Goal: Task Accomplishment & Management: Use online tool/utility

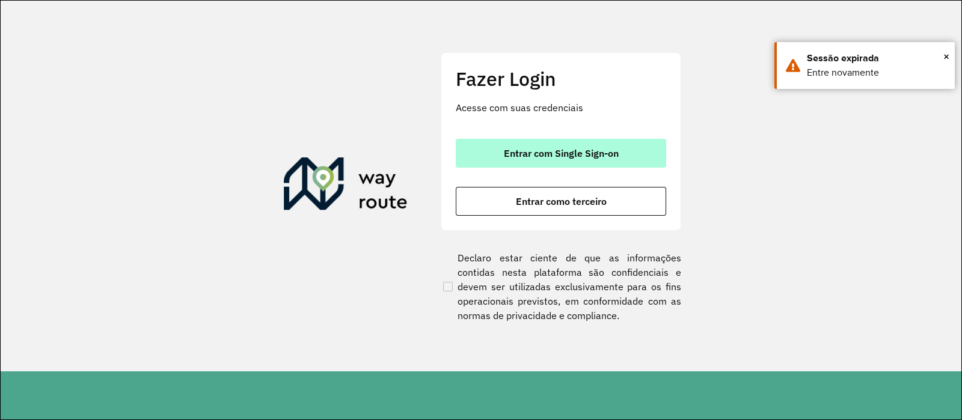
click at [517, 154] on span "Entrar com Single Sign-on" at bounding box center [561, 154] width 115 height 10
click at [576, 158] on span "Entrar com Single Sign-on" at bounding box center [561, 154] width 115 height 10
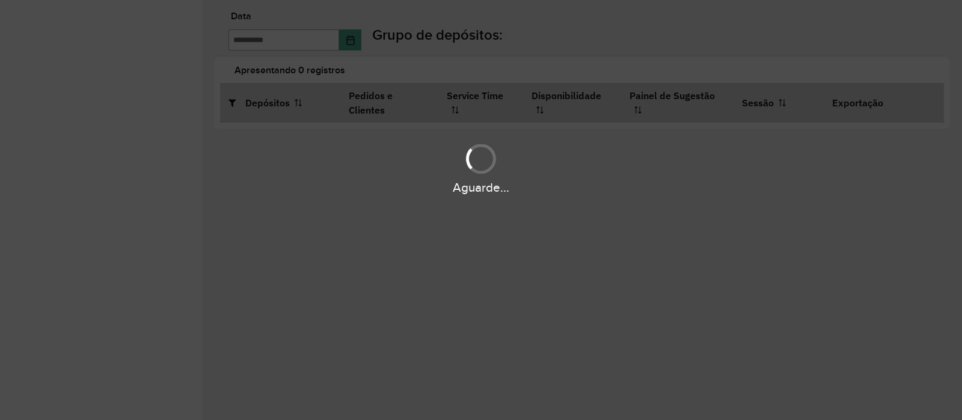
type input "**********"
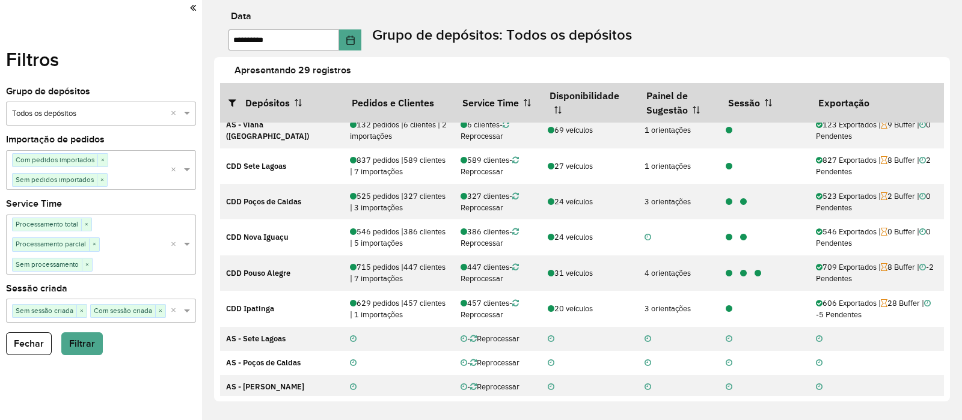
scroll to position [581, 0]
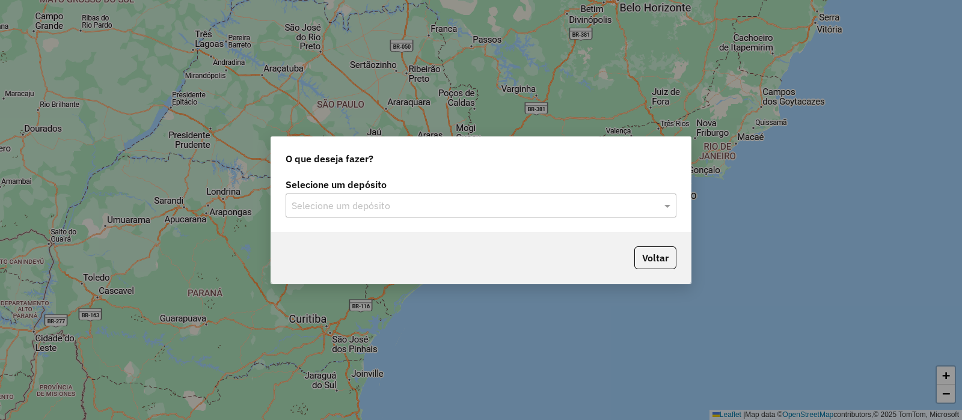
click at [311, 200] on input "text" at bounding box center [469, 206] width 355 height 14
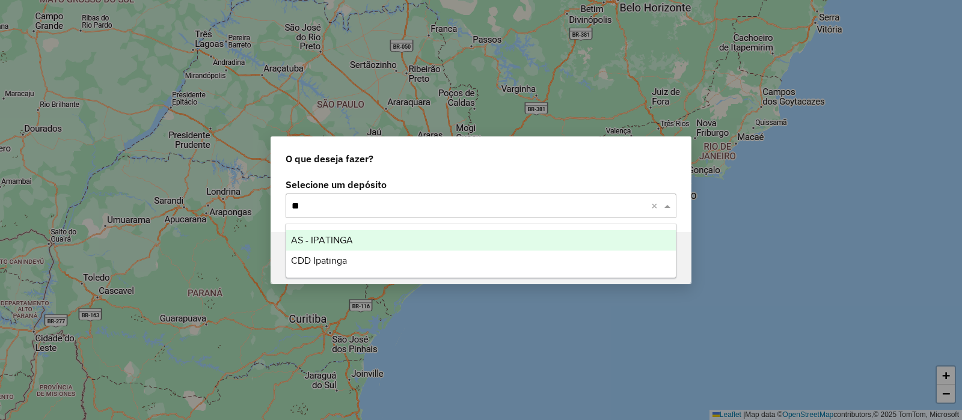
type input "***"
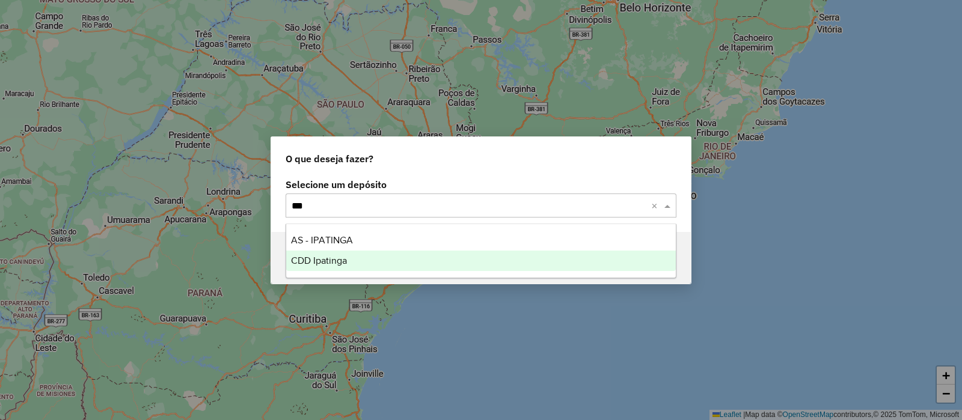
click at [339, 266] on div "CDD Ipatinga" at bounding box center [481, 261] width 390 height 20
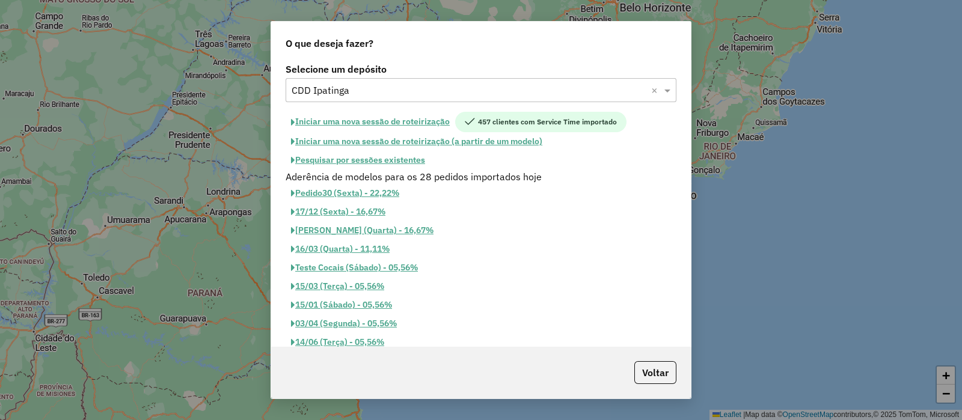
click at [447, 117] on button "Iniciar uma nova sessão de roteirização" at bounding box center [371, 122] width 170 height 20
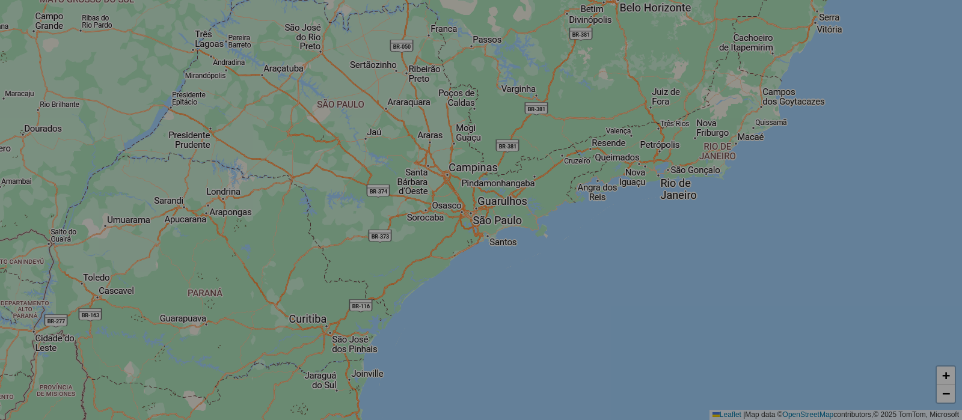
select select "*"
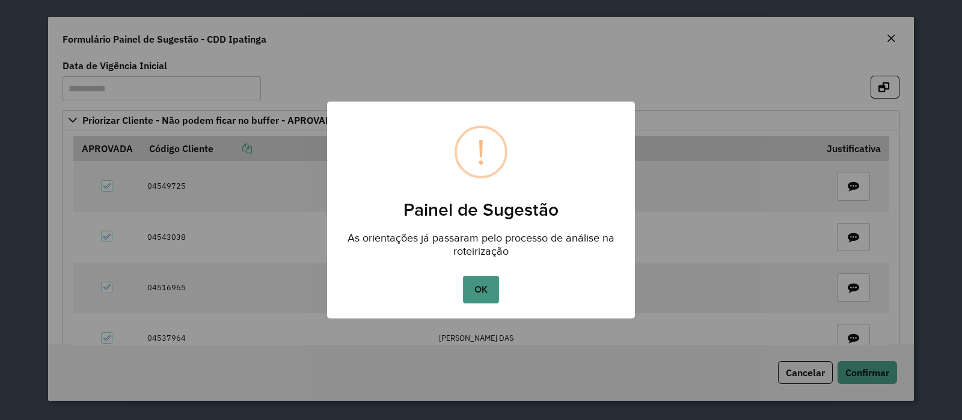
click at [490, 292] on button "OK" at bounding box center [480, 290] width 35 height 28
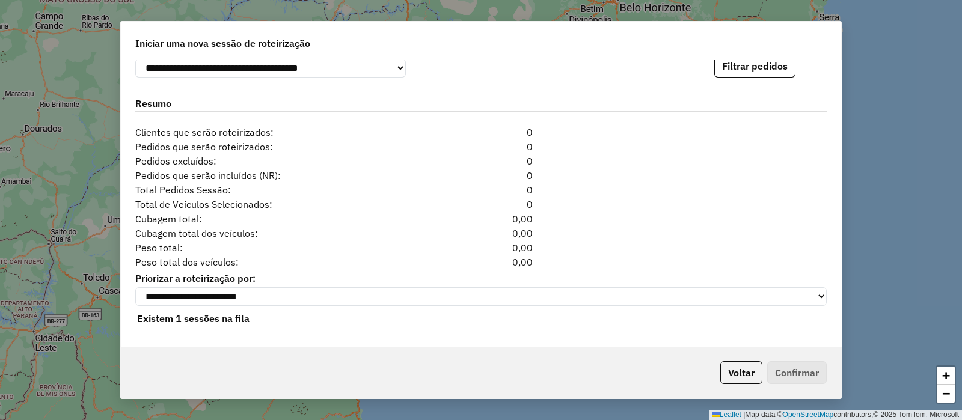
scroll to position [1270, 0]
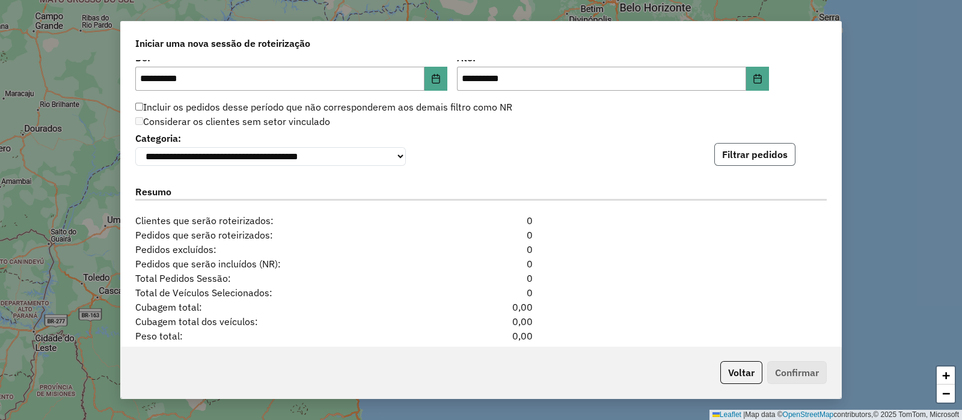
click at [758, 145] on button "Filtrar pedidos" at bounding box center [754, 154] width 81 height 23
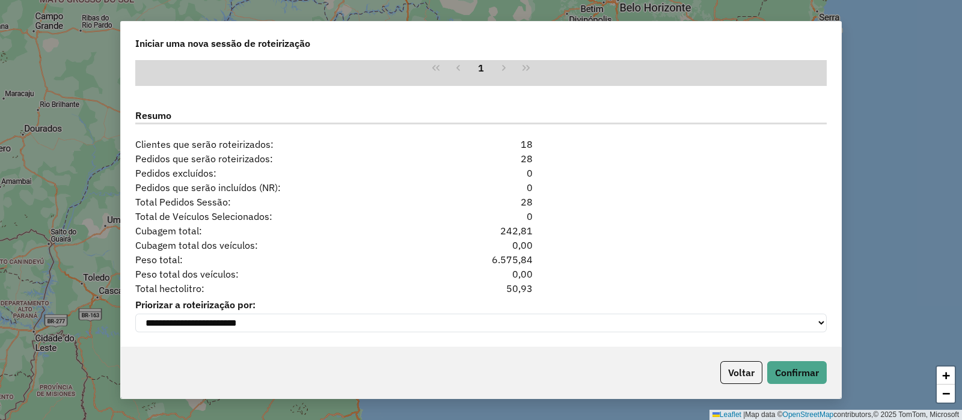
scroll to position [1596, 0]
click at [728, 380] on button "Voltar" at bounding box center [741, 372] width 42 height 23
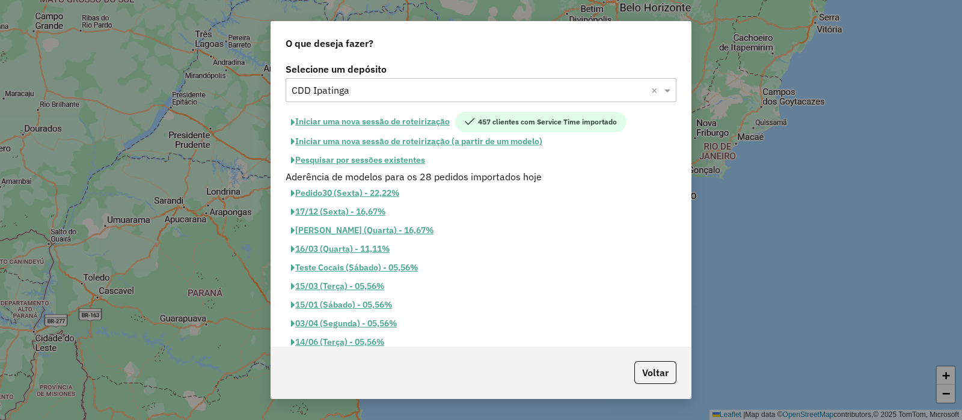
scroll to position [1574, 0]
click at [358, 155] on button "Pesquisar por sessões existentes" at bounding box center [358, 160] width 145 height 19
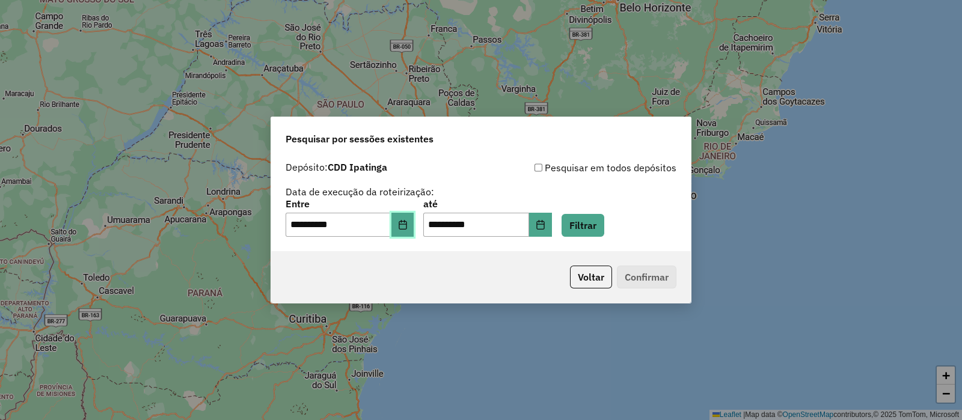
click at [414, 234] on button "Choose Date" at bounding box center [402, 225] width 23 height 24
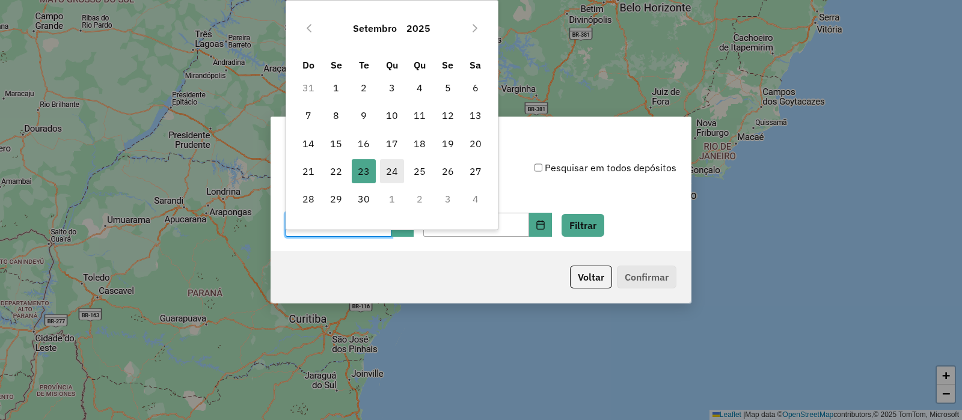
click at [384, 176] on span "24" at bounding box center [392, 171] width 24 height 24
type input "**********"
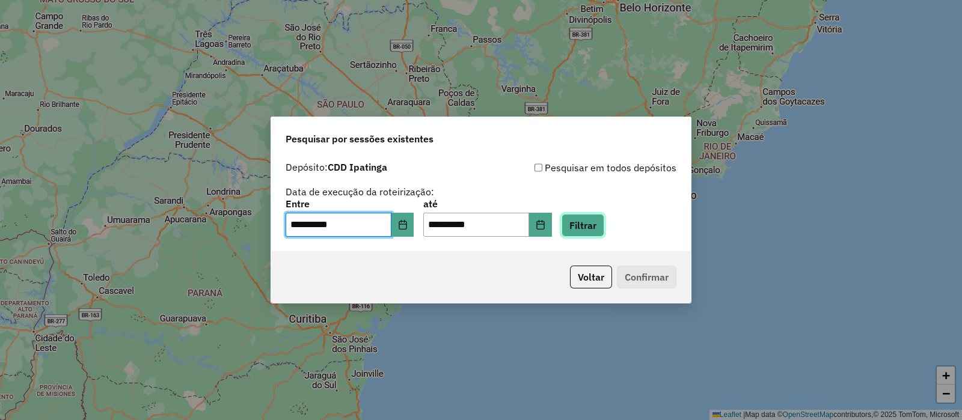
click at [600, 229] on button "Filtrar" at bounding box center [583, 225] width 43 height 23
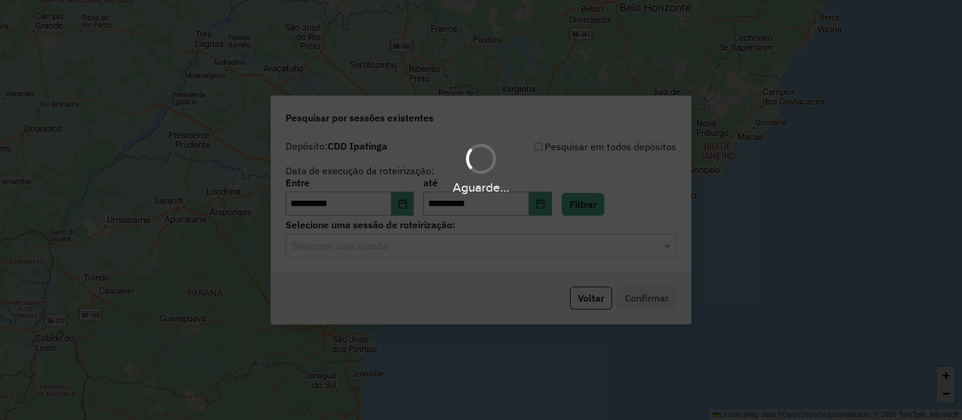
click at [462, 248] on div "Aguarde..." at bounding box center [481, 210] width 962 height 420
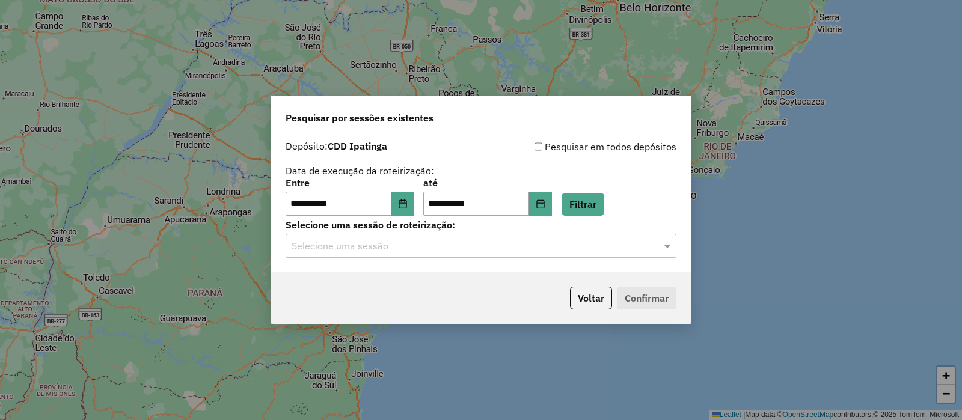
click at [461, 254] on div "Selecione uma sessão" at bounding box center [481, 246] width 391 height 24
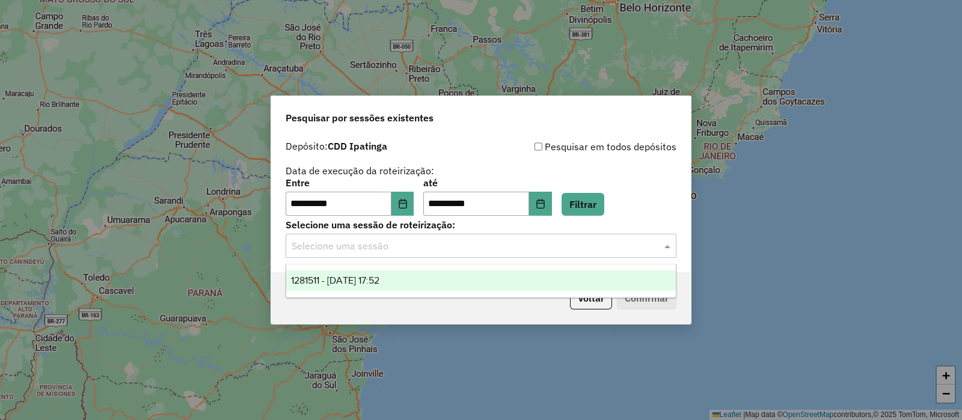
click at [461, 280] on div "1281511 - 24/09/2025 17:52" at bounding box center [481, 281] width 390 height 20
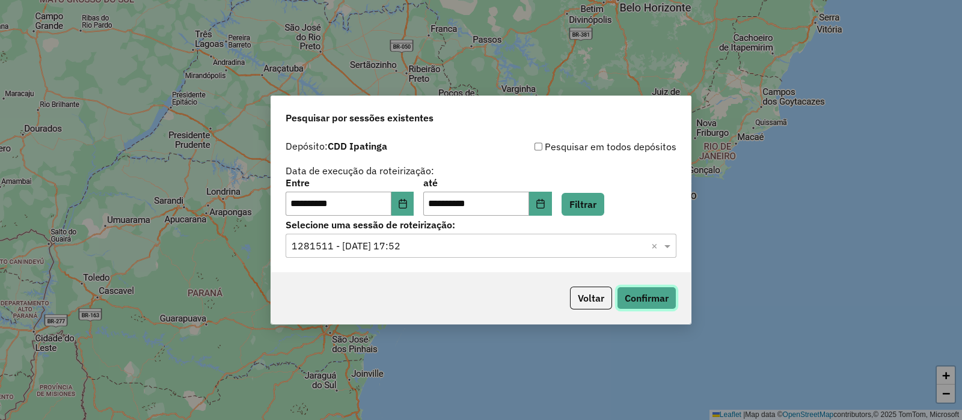
click at [636, 296] on button "Confirmar" at bounding box center [647, 298] width 60 height 23
click at [582, 308] on button "Voltar" at bounding box center [591, 298] width 42 height 23
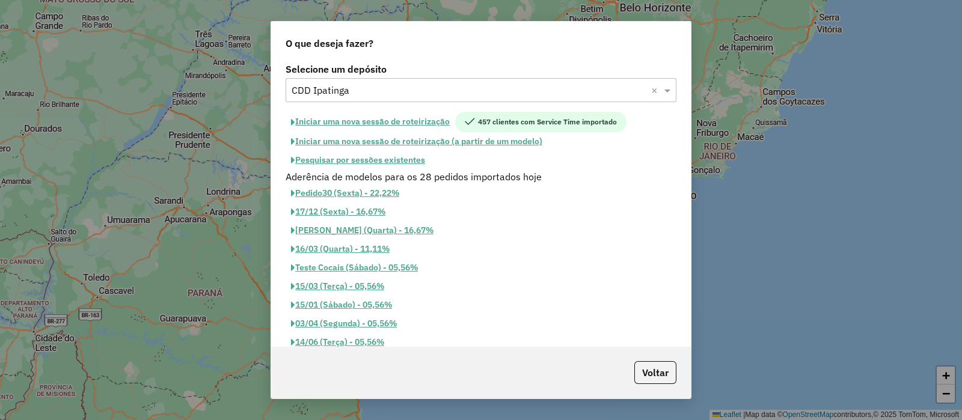
click at [499, 193] on div "Pedido30 (Sexta) - 22,22%" at bounding box center [480, 193] width 405 height 19
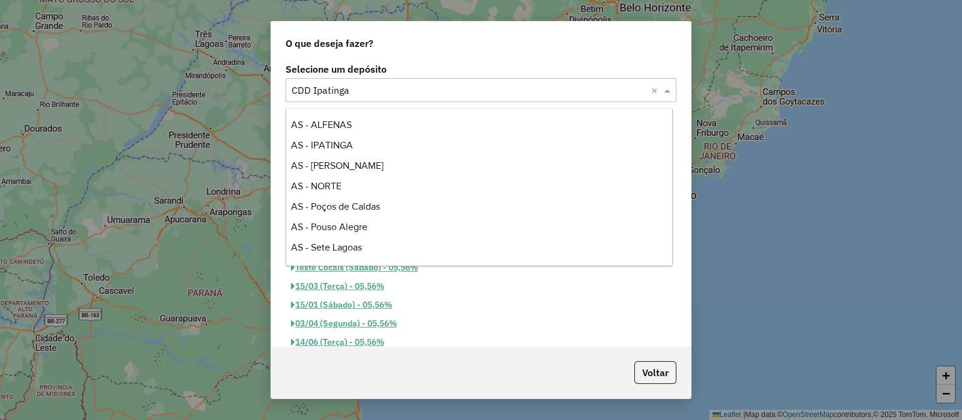
click at [424, 97] on div "Selecione um depósito × CDD Ipatinga ×" at bounding box center [481, 90] width 391 height 24
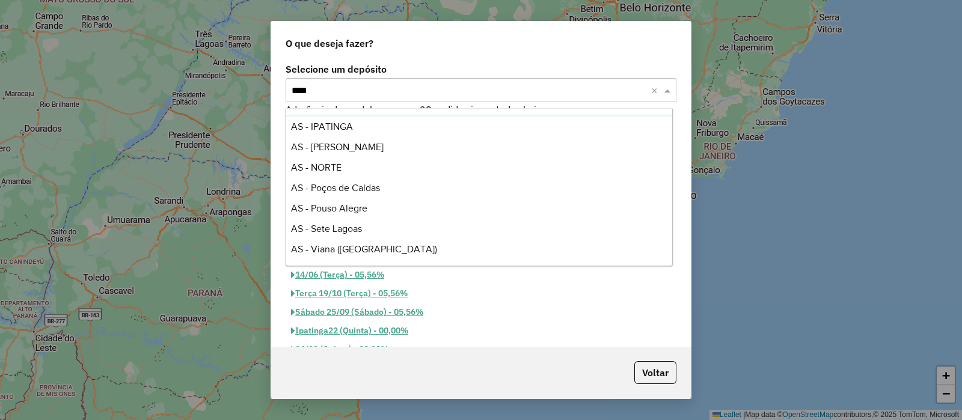
scroll to position [0, 0]
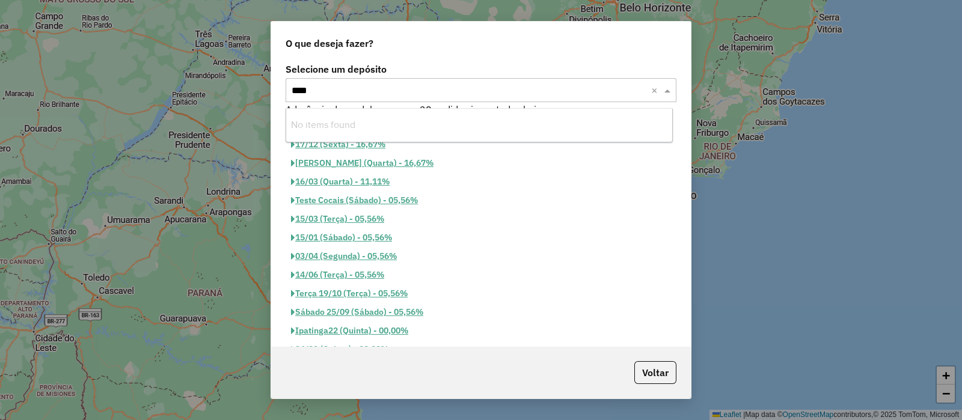
type input "**"
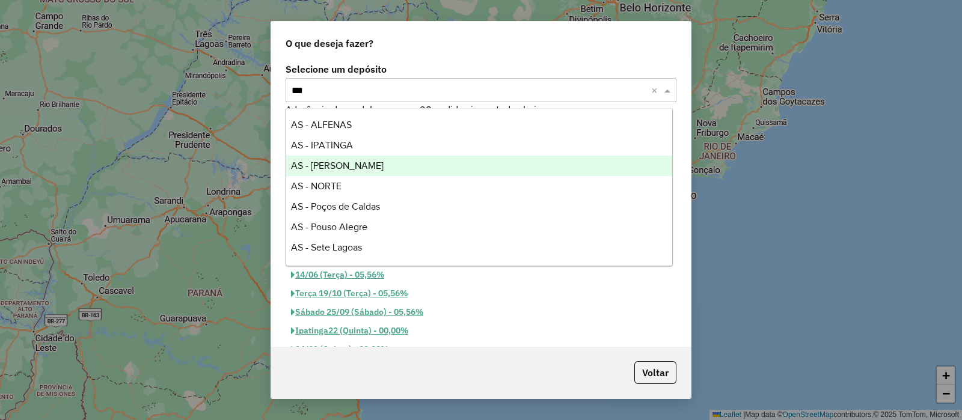
scroll to position [19, 0]
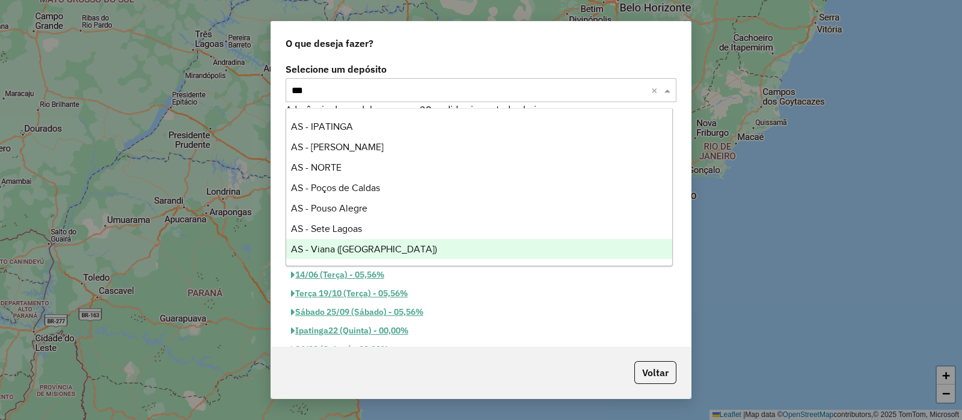
click at [342, 248] on span "AS - Viana (Vitória)" at bounding box center [364, 249] width 146 height 10
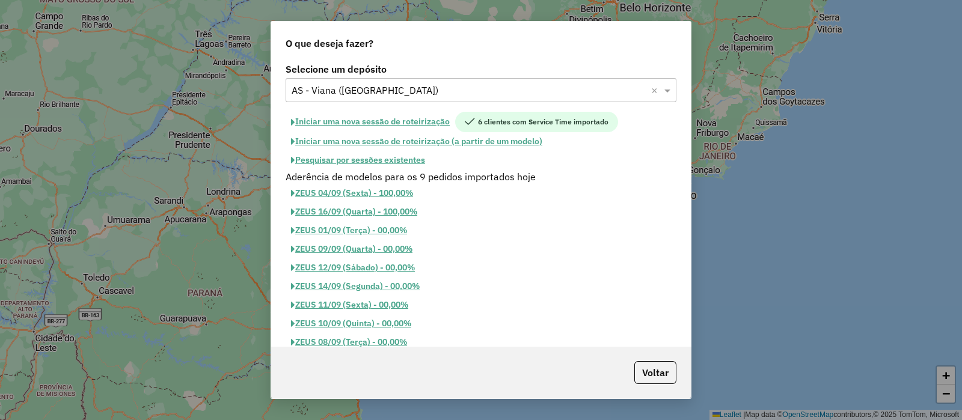
click at [391, 123] on button "Iniciar uma nova sessão de roteirização" at bounding box center [371, 122] width 170 height 20
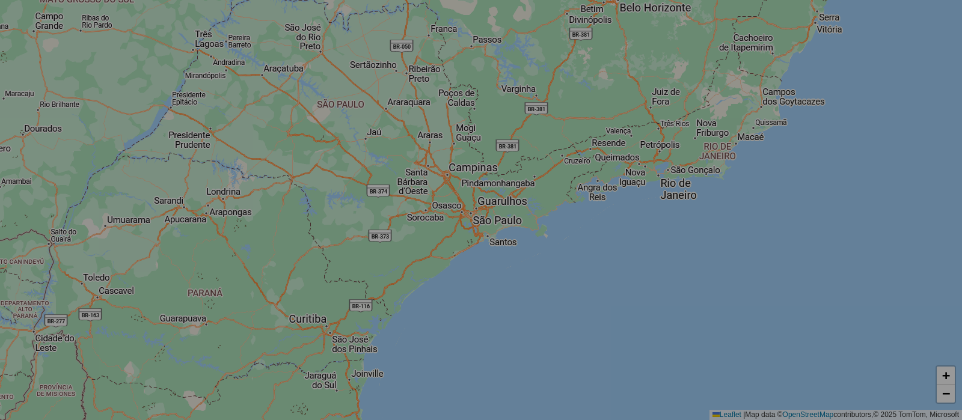
select select "*"
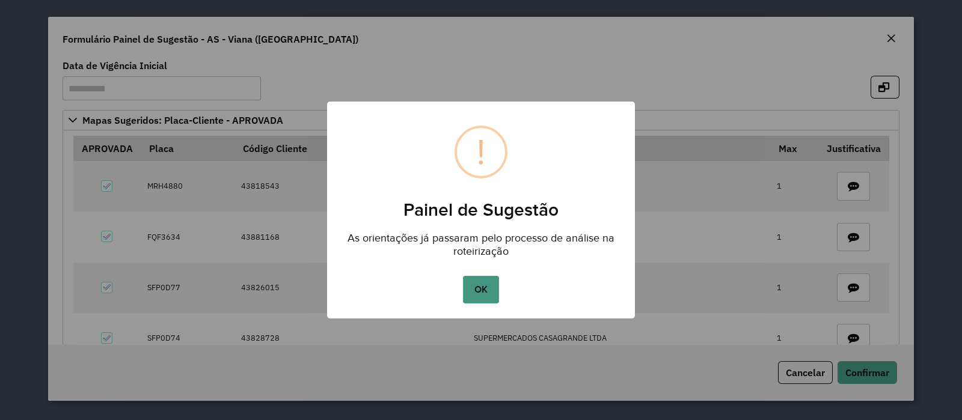
click at [479, 289] on button "OK" at bounding box center [480, 290] width 35 height 28
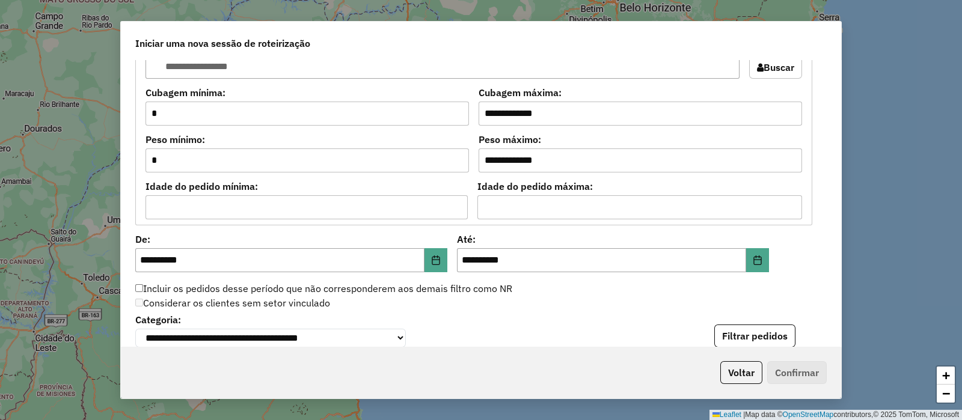
scroll to position [1053, 0]
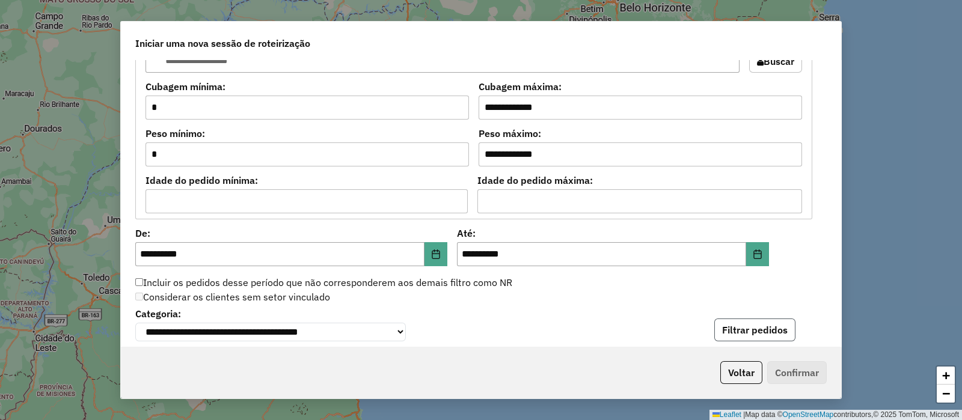
click at [777, 329] on button "Filtrar pedidos" at bounding box center [754, 330] width 81 height 23
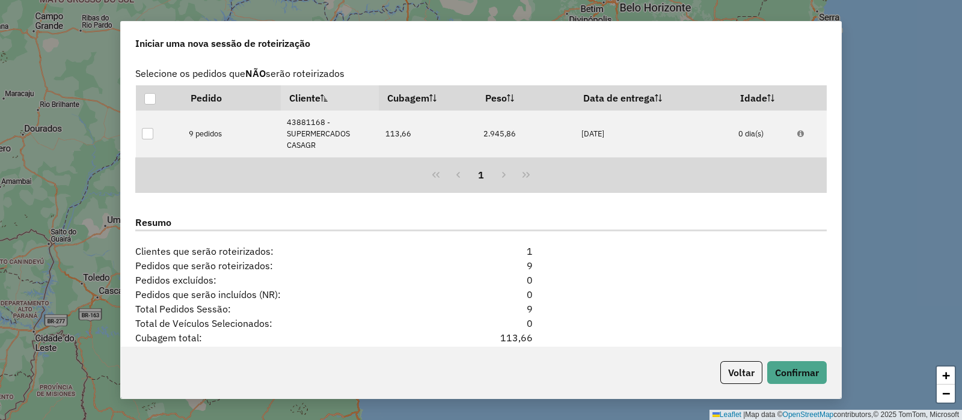
scroll to position [1340, 0]
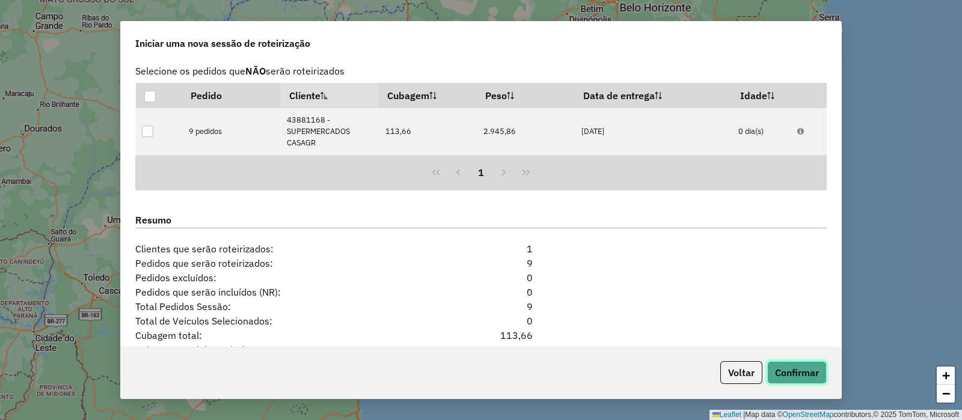
click at [782, 375] on button "Confirmar" at bounding box center [797, 372] width 60 height 23
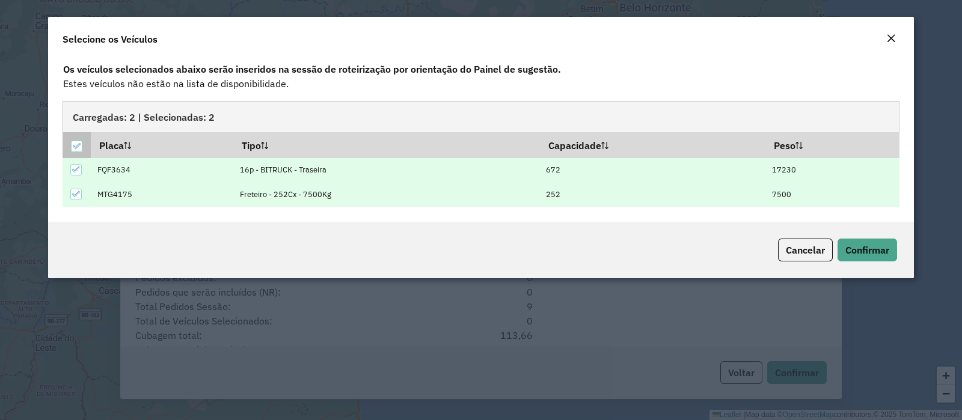
click at [73, 146] on icon at bounding box center [77, 145] width 8 height 5
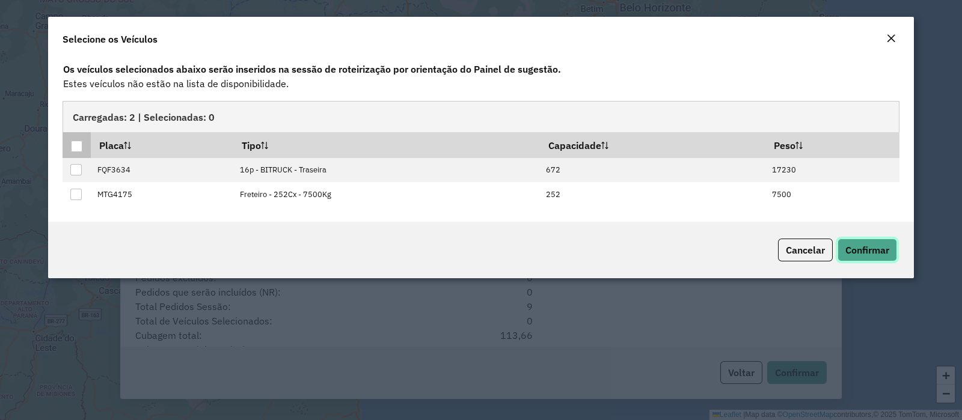
click at [865, 246] on span "Confirmar" at bounding box center [867, 250] width 44 height 12
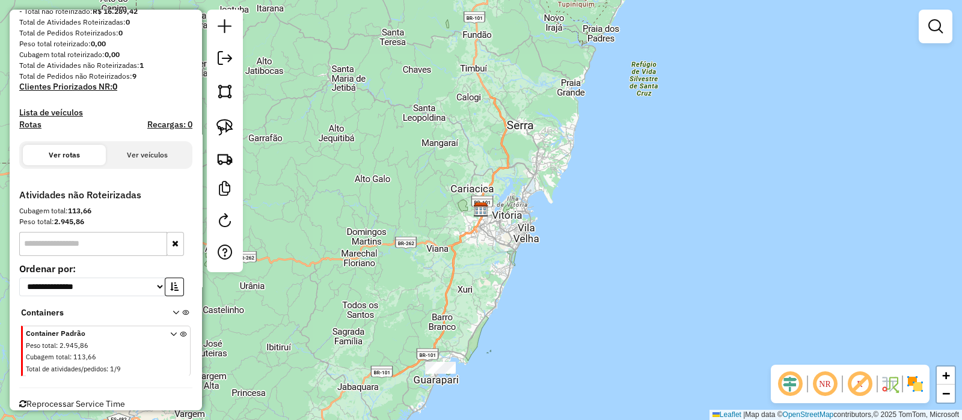
scroll to position [207, 0]
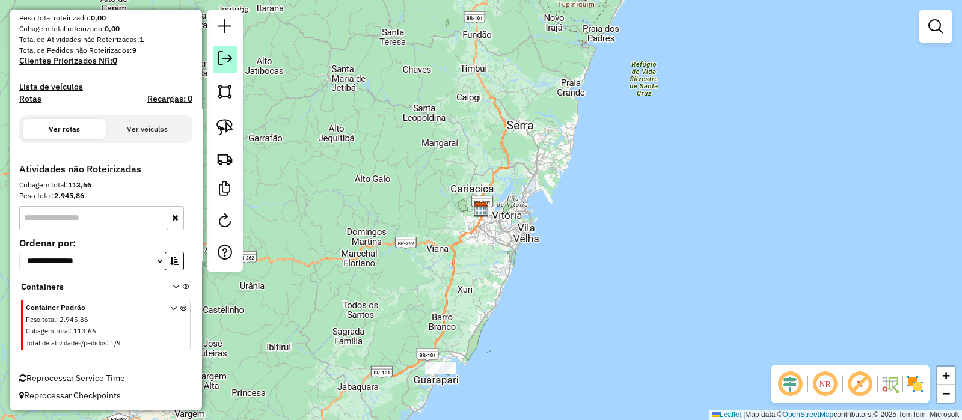
click at [222, 61] on em at bounding box center [225, 58] width 14 height 14
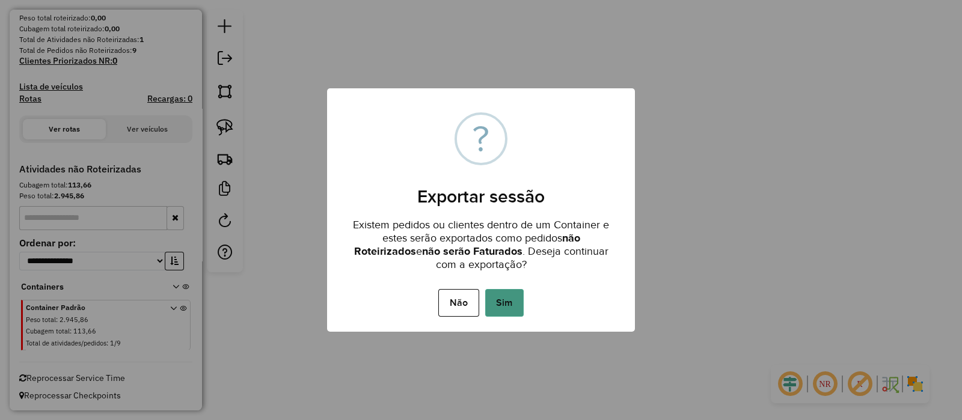
click at [513, 290] on button "Sim" at bounding box center [504, 303] width 38 height 28
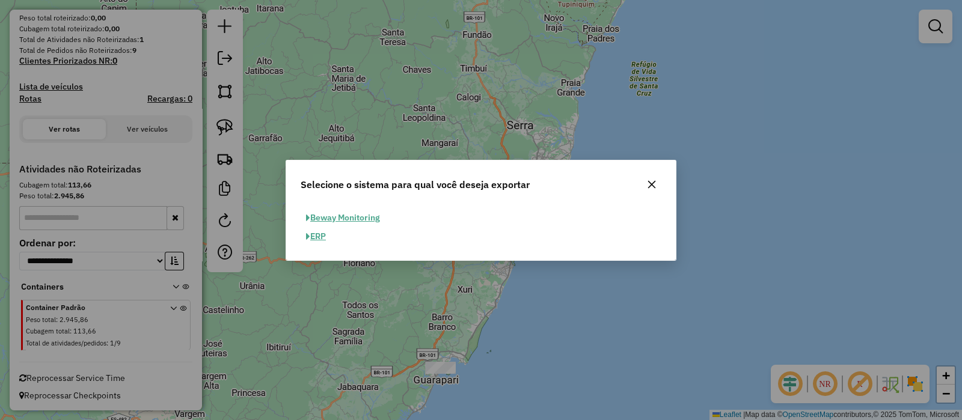
click at [321, 236] on button "ERP" at bounding box center [316, 236] width 31 height 19
select select "**"
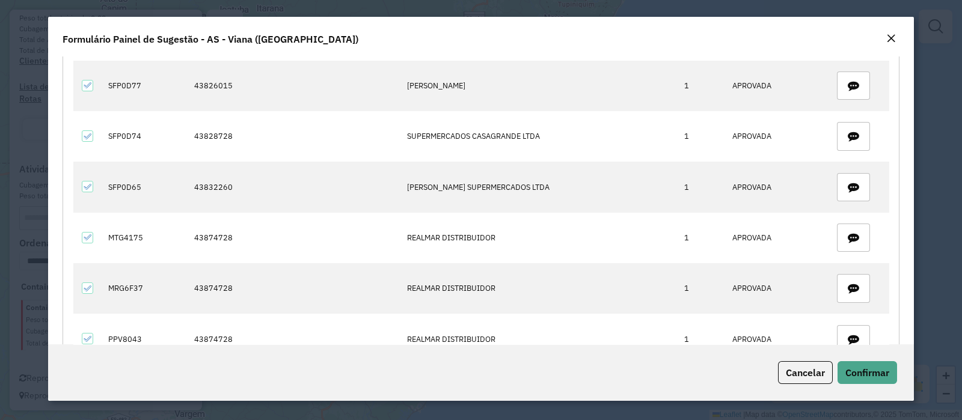
scroll to position [447, 0]
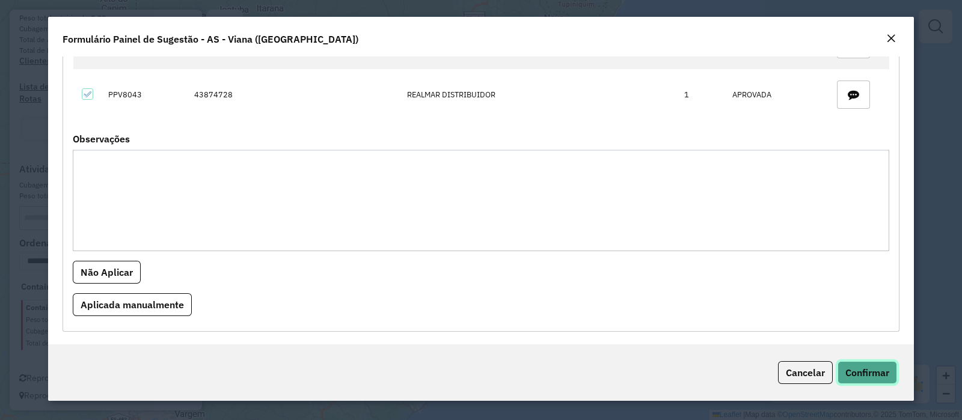
click at [857, 370] on span "Confirmar" at bounding box center [867, 373] width 44 height 12
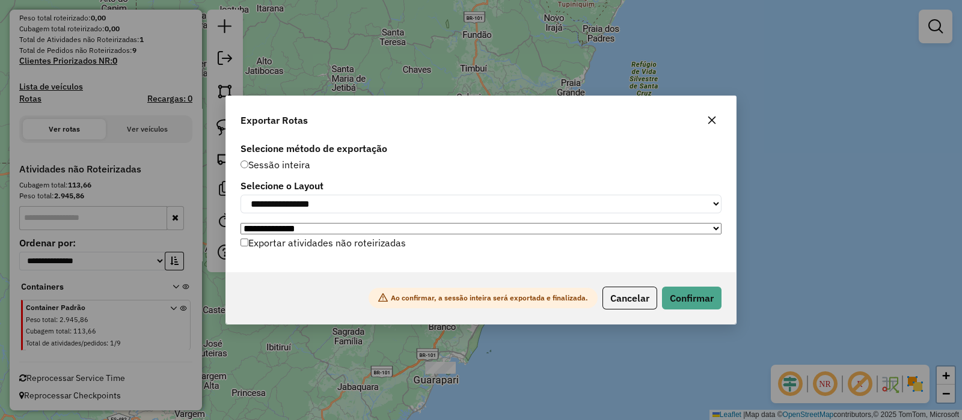
click at [364, 251] on label "Exportar atividades não roteirizadas" at bounding box center [323, 242] width 165 height 23
click at [705, 255] on div "Exportar atividades não roteirizadas" at bounding box center [480, 245] width 495 height 23
click at [701, 294] on button "Confirmar" at bounding box center [692, 298] width 60 height 23
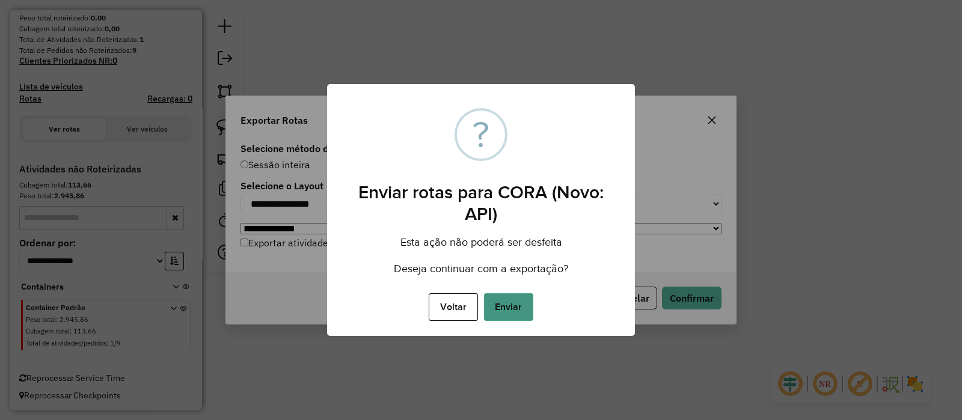
click at [508, 310] on button "Enviar" at bounding box center [508, 307] width 49 height 28
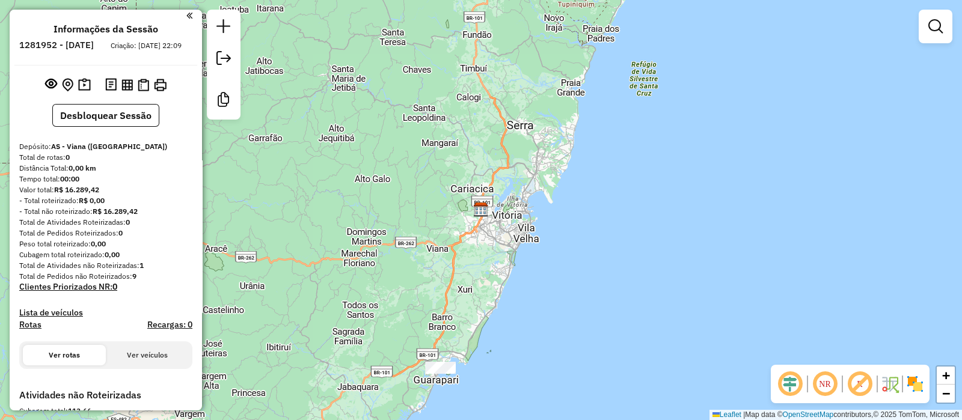
scroll to position [0, 0]
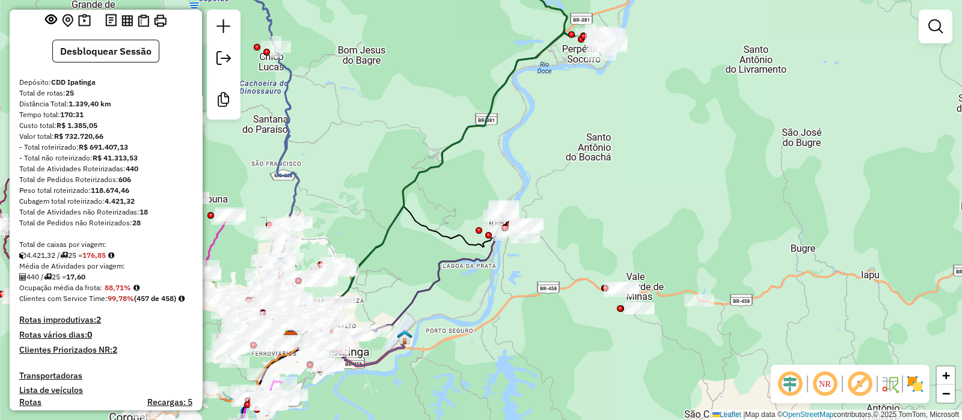
scroll to position [67, 0]
click at [782, 388] on em at bounding box center [790, 384] width 29 height 29
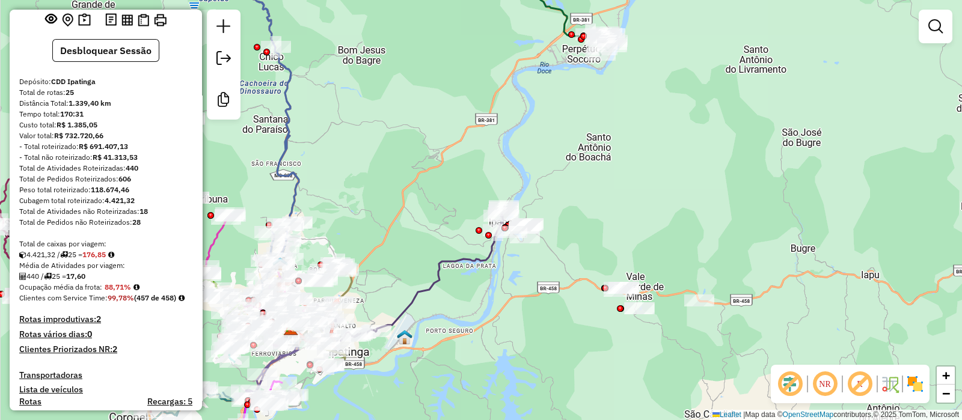
click at [866, 383] on em at bounding box center [859, 384] width 29 height 29
click at [912, 393] on img at bounding box center [915, 384] width 19 height 19
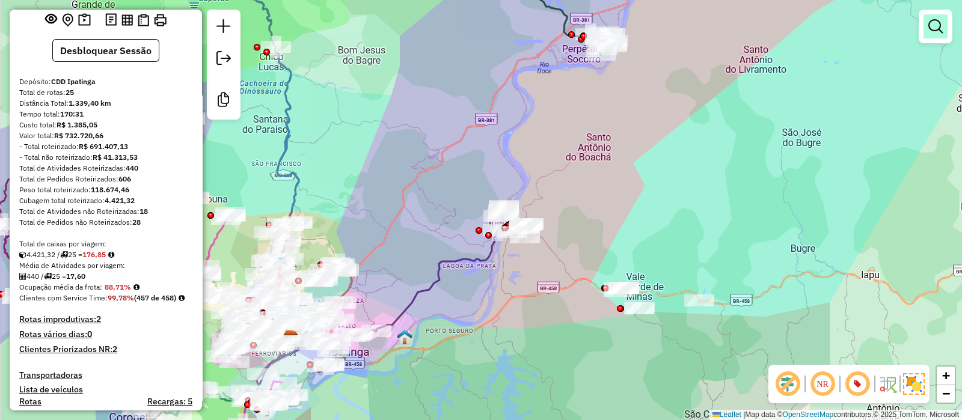
click at [933, 29] on em at bounding box center [935, 26] width 14 height 14
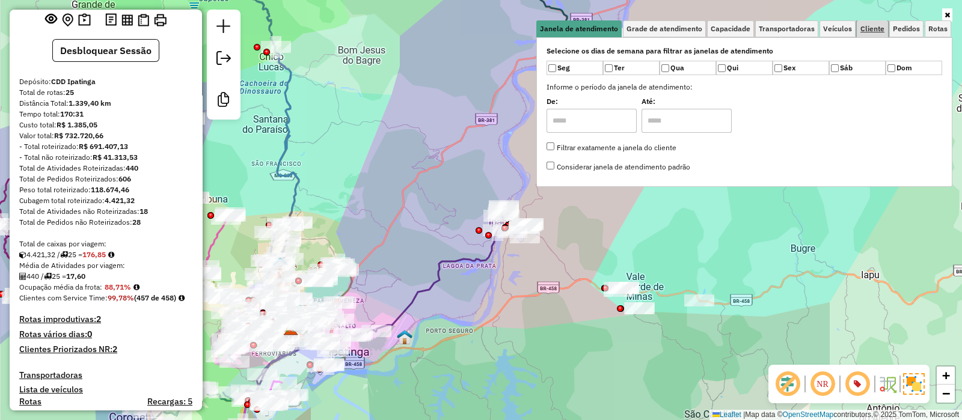
click at [874, 28] on span "Cliente" at bounding box center [872, 28] width 24 height 7
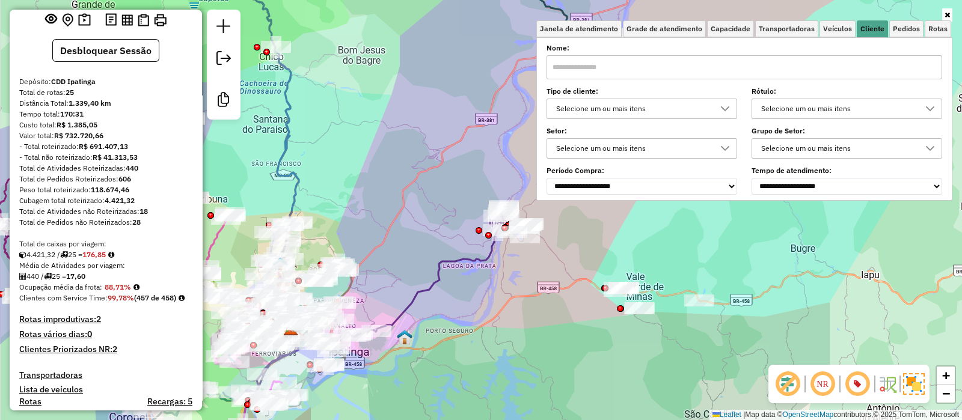
click at [635, 147] on div "Selecione um ou mais itens" at bounding box center [633, 148] width 162 height 19
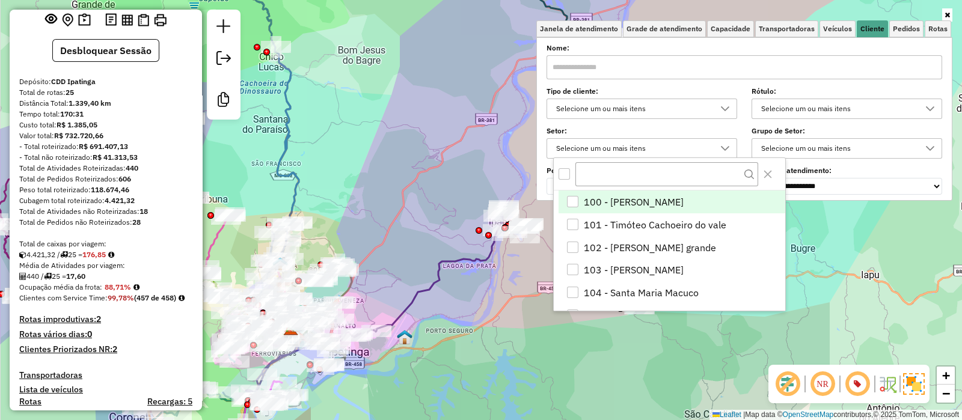
scroll to position [6, 41]
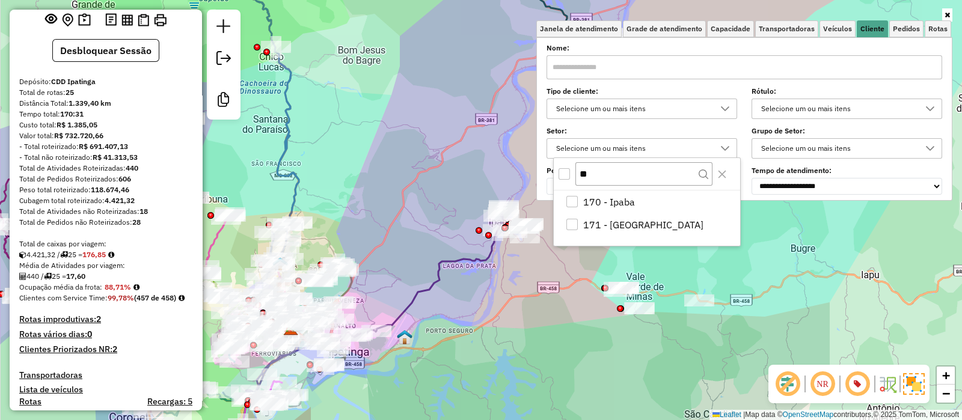
type input "**"
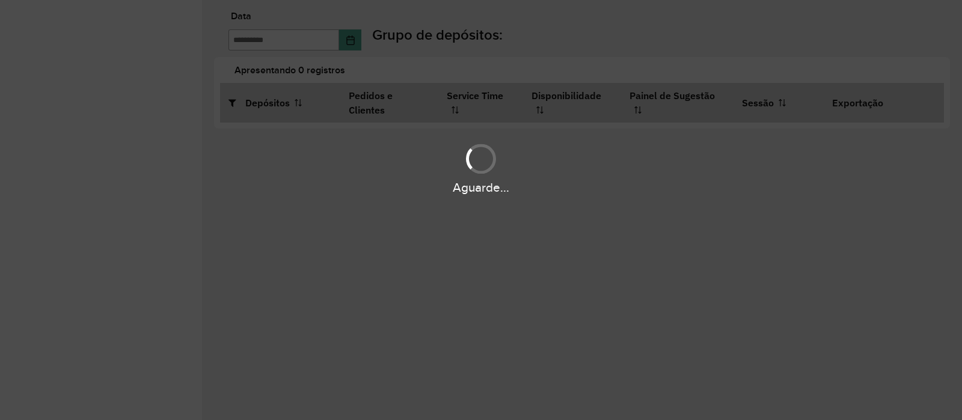
type input "**********"
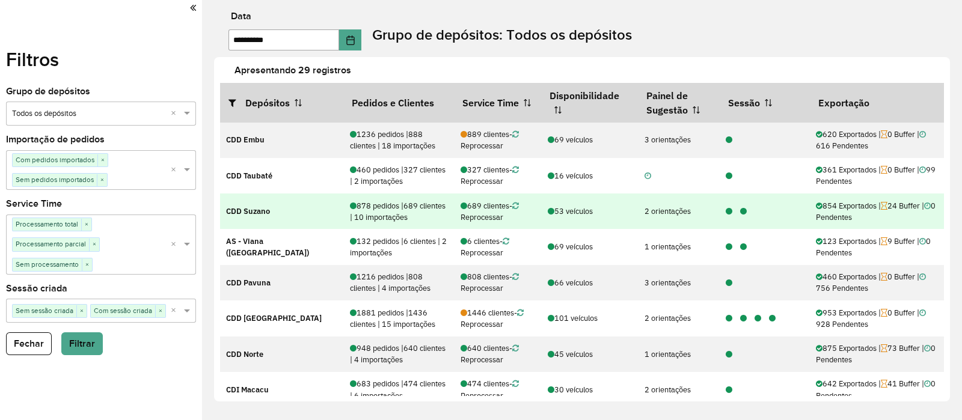
click at [740, 213] on icon at bounding box center [743, 212] width 7 height 8
click at [727, 215] on icon at bounding box center [729, 212] width 7 height 8
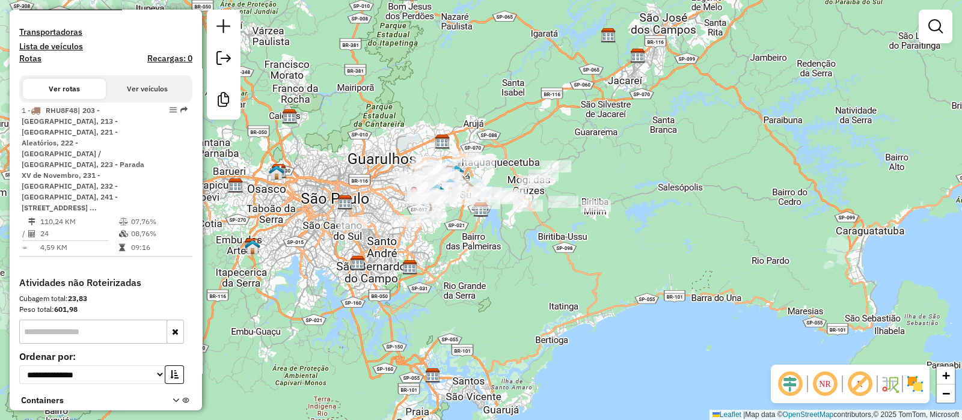
scroll to position [400, 0]
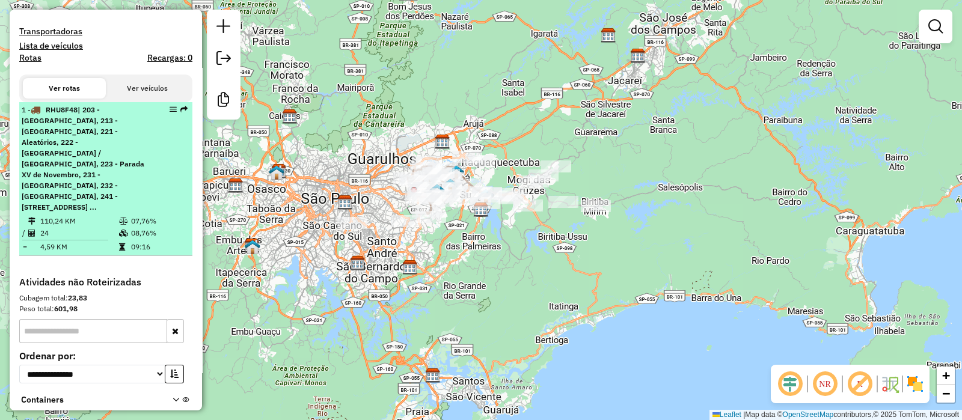
click at [148, 227] on table "110,24 KM 07,76% / 24 08,76% = 4,59 KM 09:16" at bounding box center [106, 234] width 168 height 38
select select "**********"
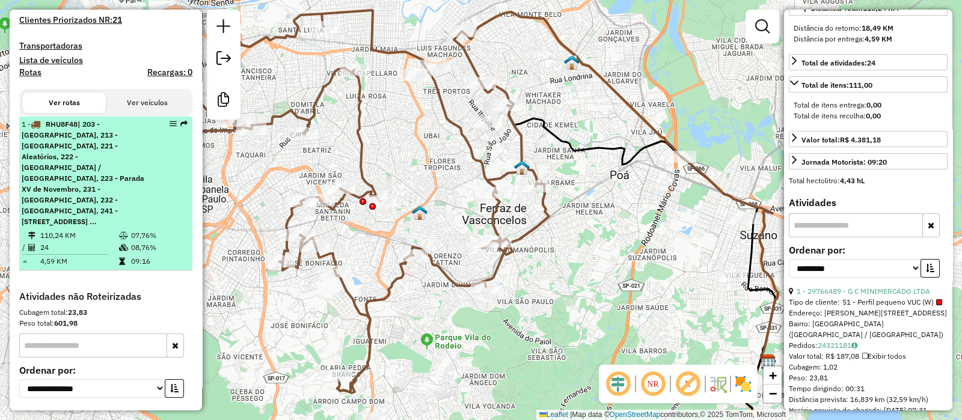
scroll to position [385, 0]
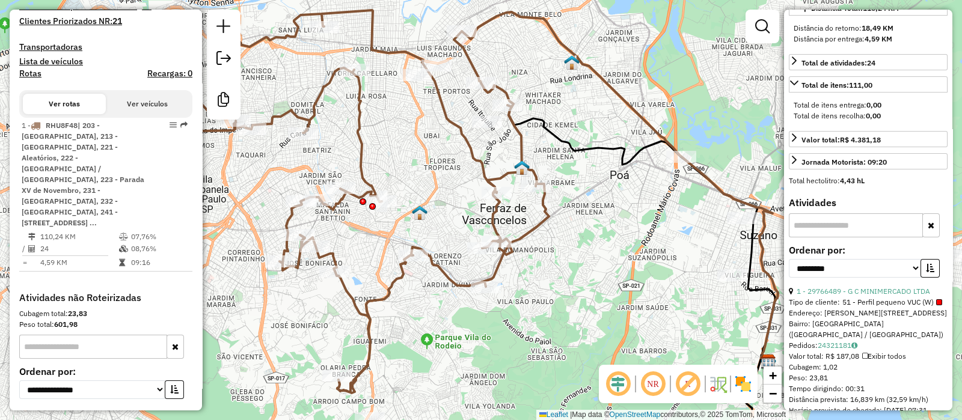
click at [156, 275] on div "1 - RHU8F48 | 203 - Jardim Santiago, 213 - José Bonifacio, 221 - Aleatórios, 22…" at bounding box center [105, 205] width 173 height 174
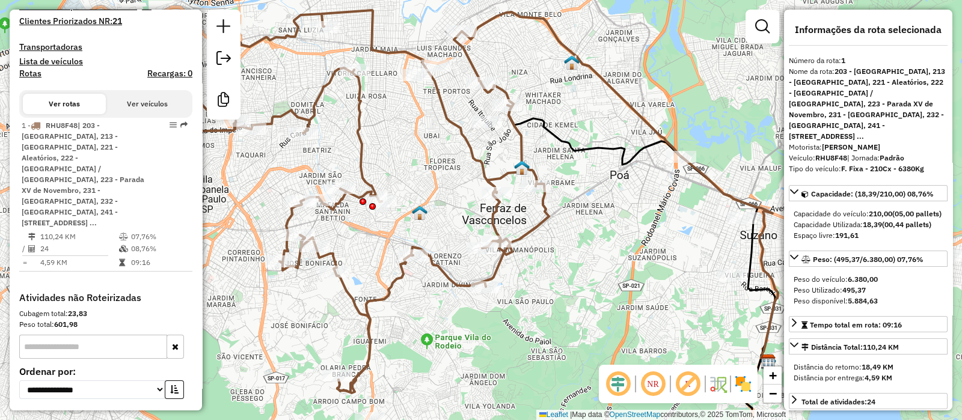
scroll to position [7, 0]
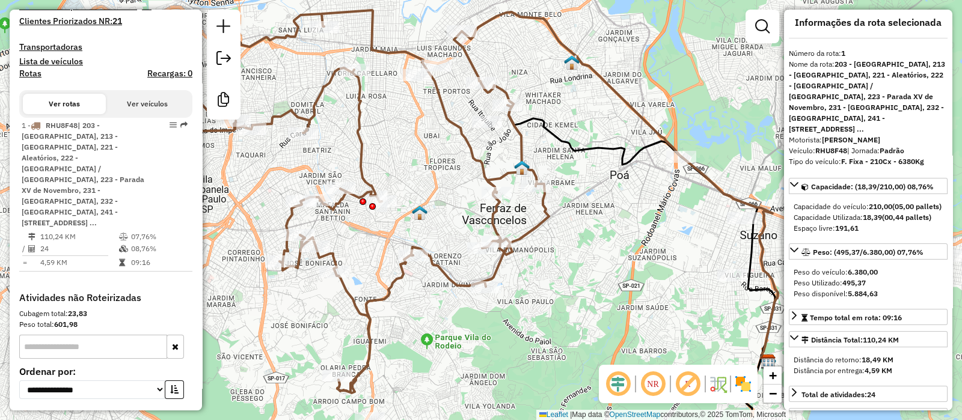
click at [155, 294] on div "**********" at bounding box center [105, 413] width 183 height 243
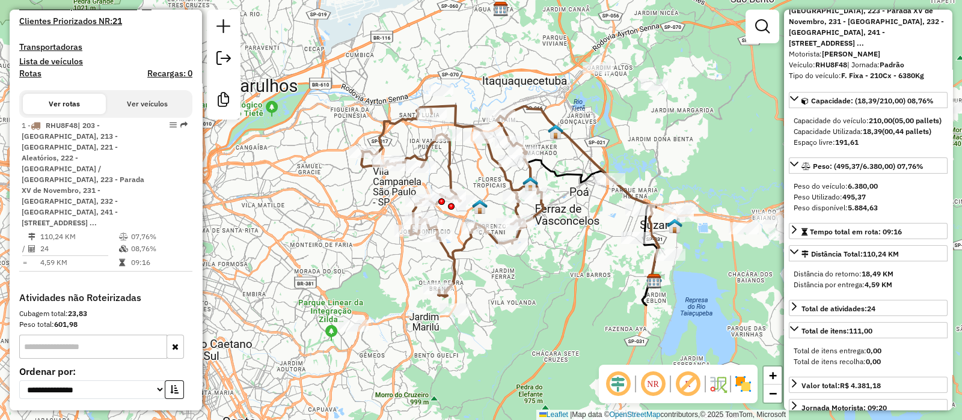
scroll to position [93, 0]
click at [451, 168] on icon at bounding box center [452, 201] width 183 height 191
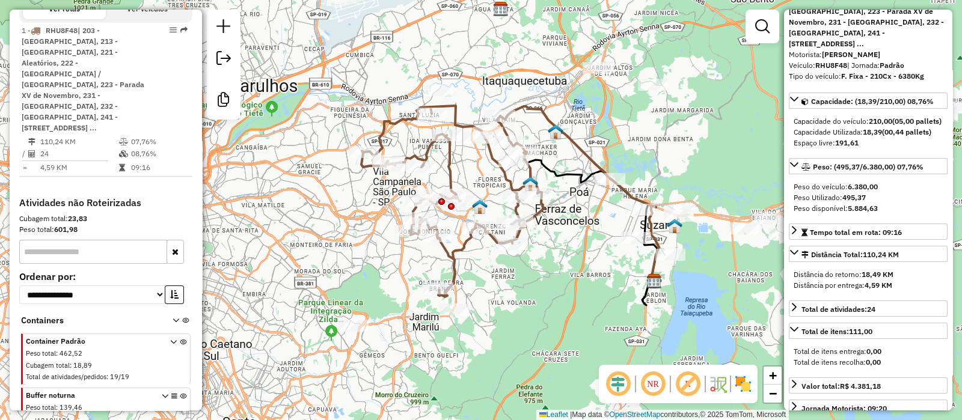
scroll to position [496, 0]
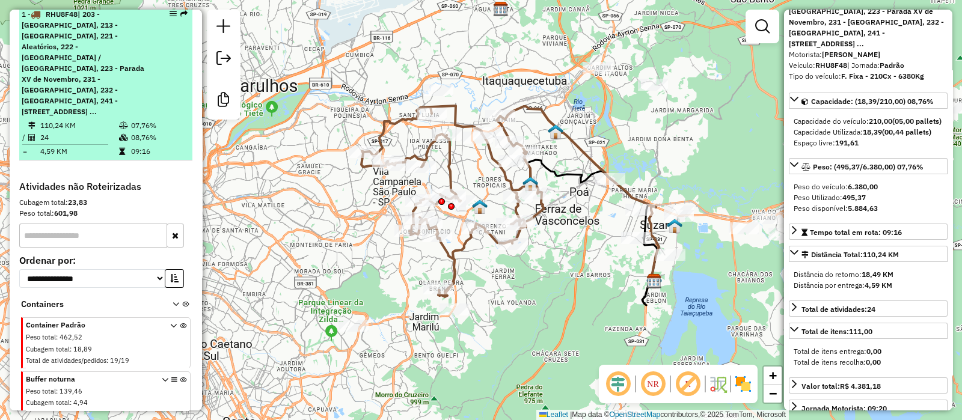
click at [103, 63] on span "| 203 - Jardim Santiago, 213 - José Bonifacio, 221 - Aleatórios, 222 - Vila Pro…" at bounding box center [83, 63] width 123 height 106
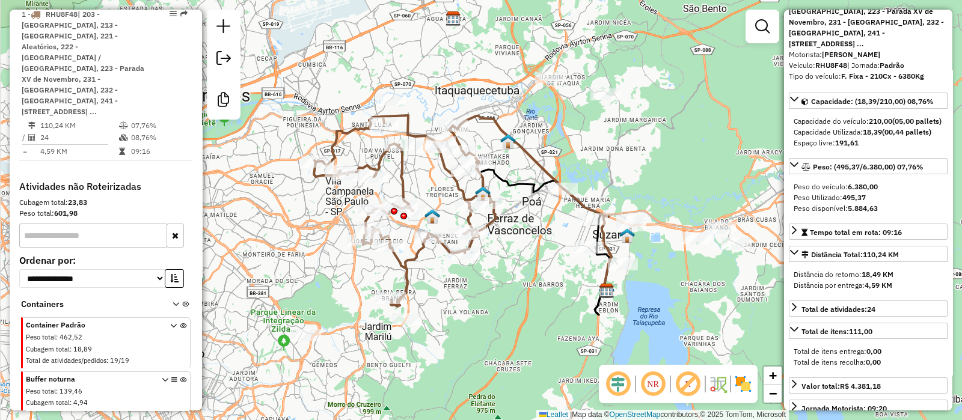
click at [617, 387] on em at bounding box center [618, 384] width 29 height 29
click at [690, 380] on em at bounding box center [687, 384] width 29 height 29
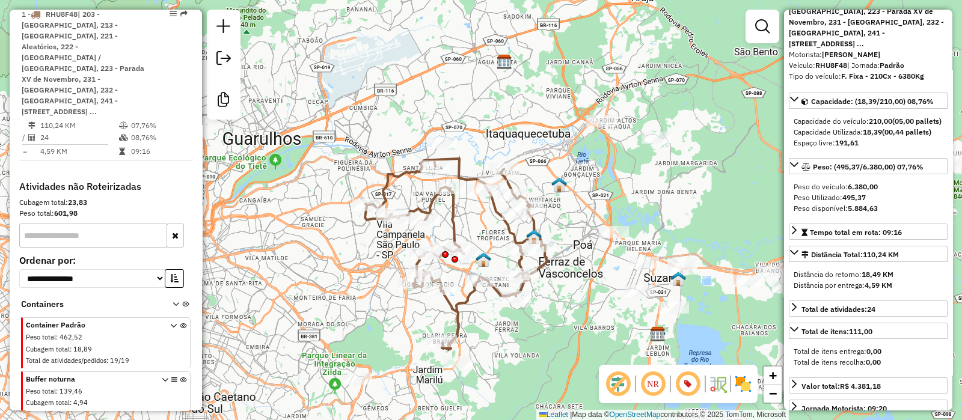
click at [737, 394] on div "NR" at bounding box center [678, 384] width 159 height 38
click at [741, 384] on img at bounding box center [743, 384] width 19 height 19
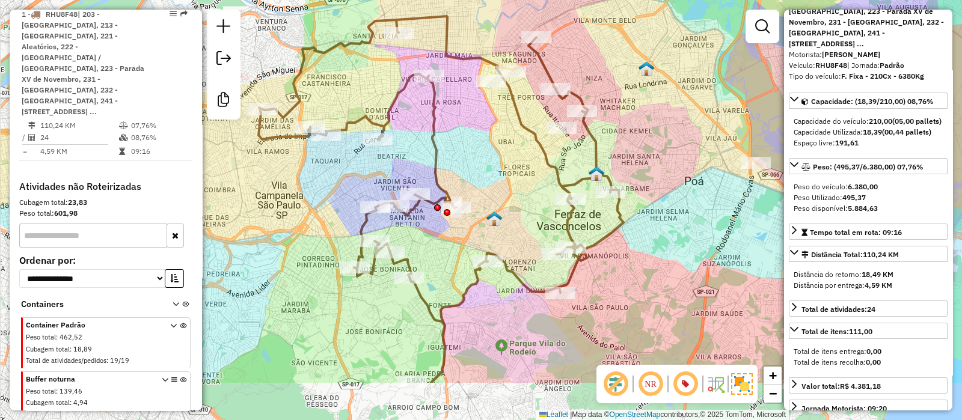
drag, startPoint x: 473, startPoint y: 222, endPoint x: 476, endPoint y: 142, distance: 80.0
click at [476, 142] on div "Janela de atendimento Grade de atendimento Capacidade Transportadoras Veículos …" at bounding box center [481, 210] width 962 height 420
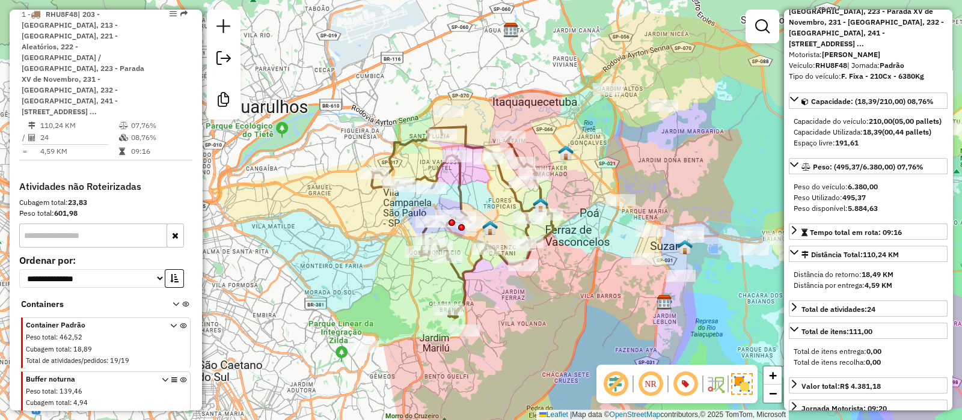
click at [180, 377] on icon at bounding box center [183, 399] width 7 height 45
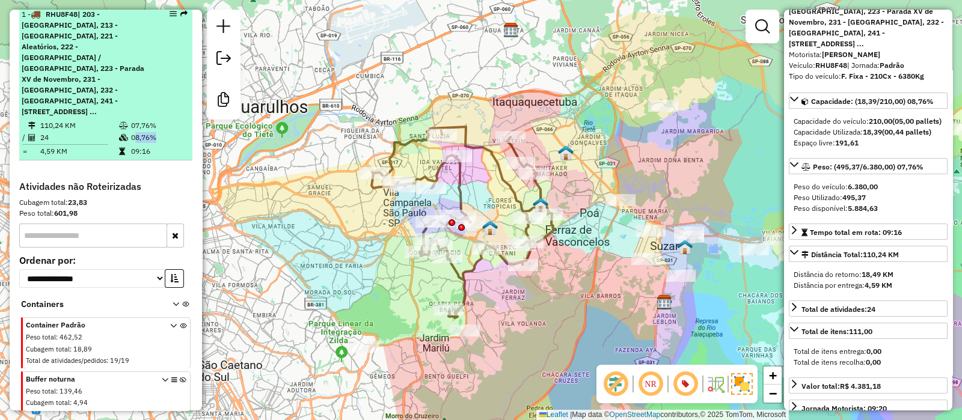
drag, startPoint x: 130, startPoint y: 128, endPoint x: 150, endPoint y: 129, distance: 20.5
click at [150, 132] on td "08,76%" at bounding box center [158, 138] width 57 height 12
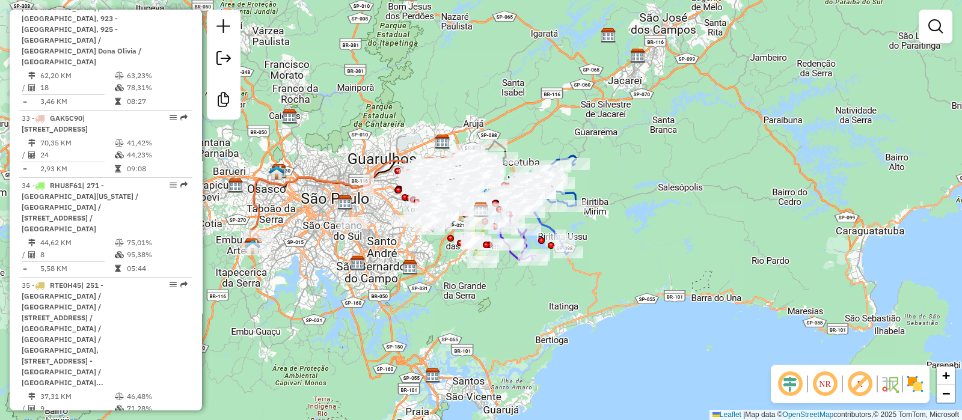
scroll to position [3575, 0]
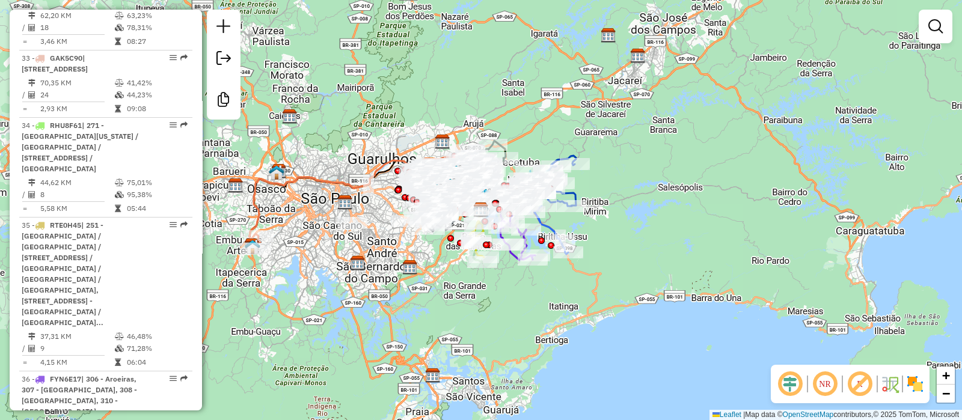
select select "**********"
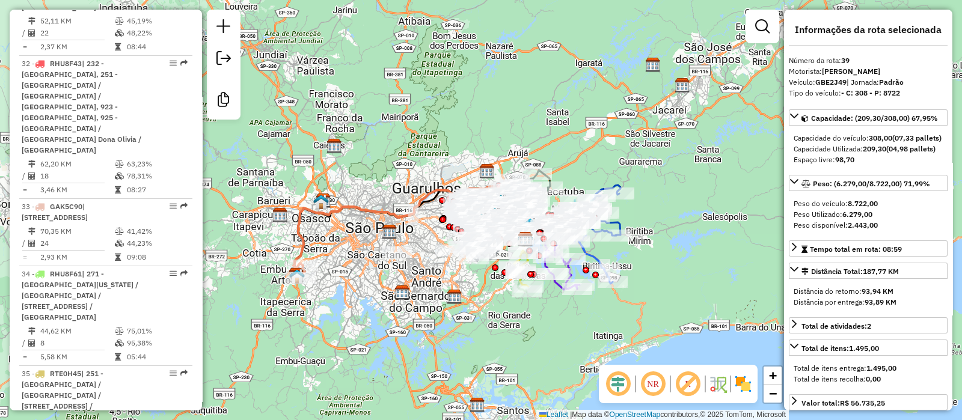
scroll to position [3487, 0]
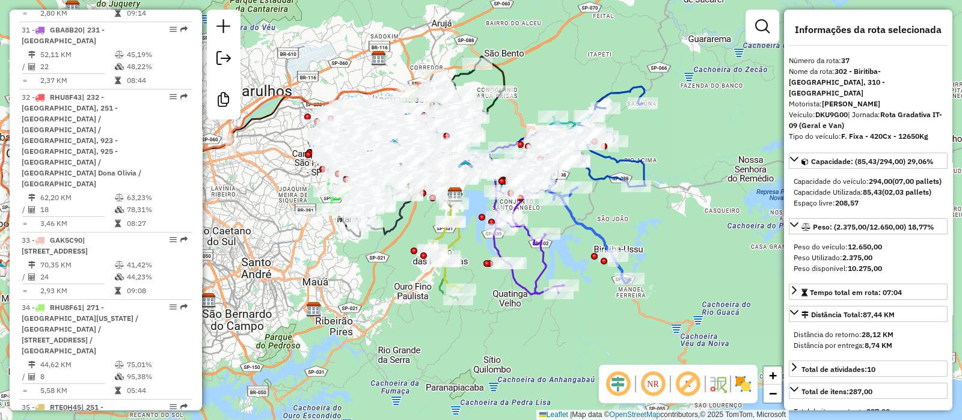
scroll to position [3575, 0]
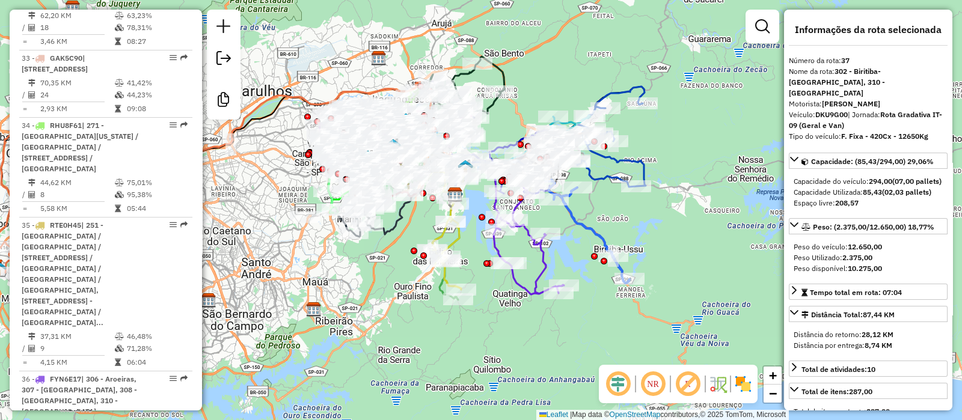
click at [564, 81] on div "Janela de atendimento Grade de atendimento Capacidade Transportadoras Veículos …" at bounding box center [481, 210] width 962 height 420
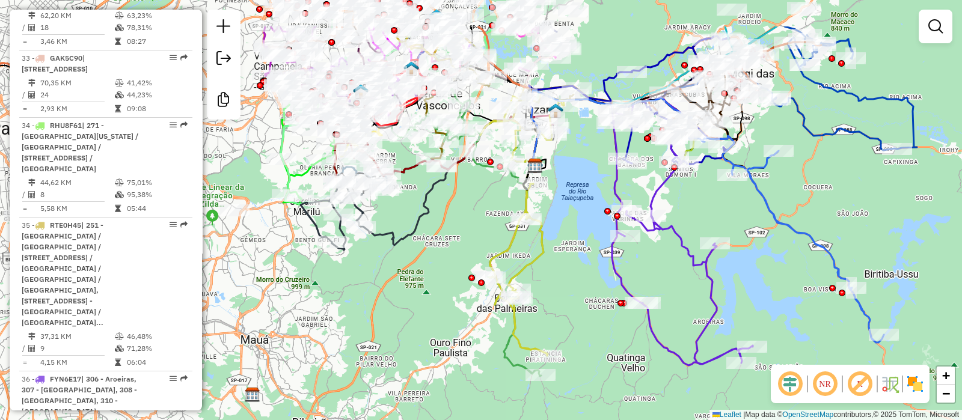
drag, startPoint x: 422, startPoint y: 225, endPoint x: 484, endPoint y: 407, distance: 192.4
click at [484, 407] on div "Janela de atendimento Grade de atendimento Capacidade Transportadoras Veículos …" at bounding box center [481, 210] width 962 height 420
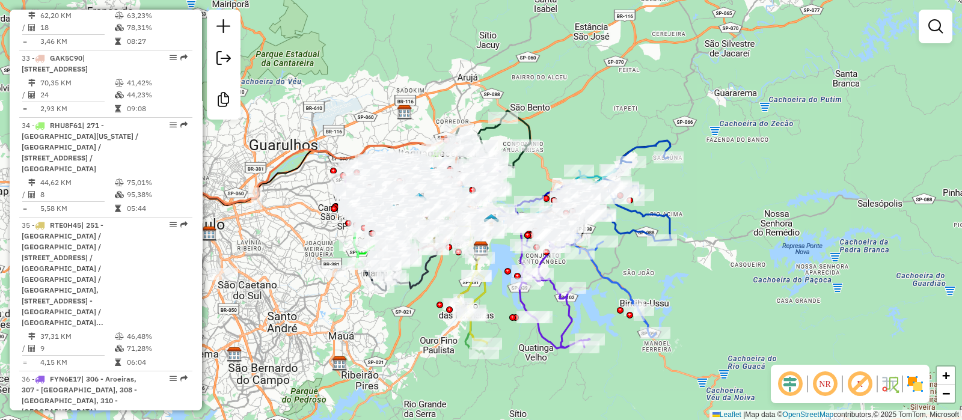
click at [790, 390] on em at bounding box center [790, 384] width 29 height 29
click at [859, 386] on em at bounding box center [859, 384] width 29 height 29
click at [916, 373] on div "NR" at bounding box center [850, 384] width 159 height 38
click at [914, 375] on img at bounding box center [915, 384] width 19 height 19
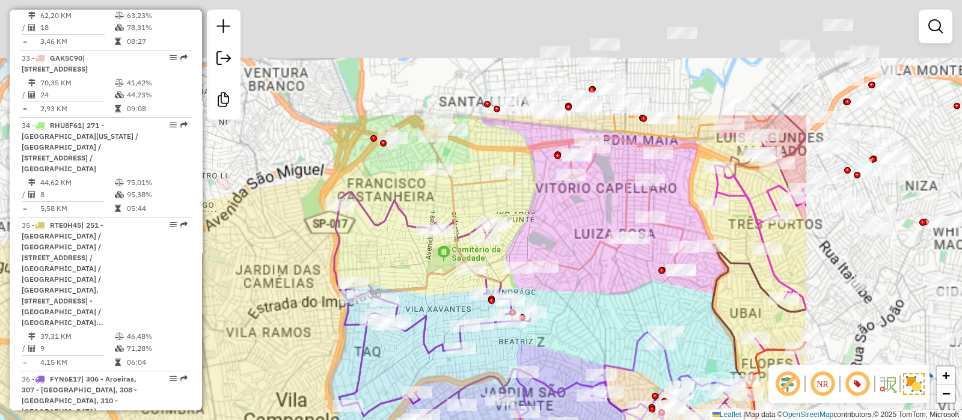
drag, startPoint x: 502, startPoint y: 144, endPoint x: 241, endPoint y: 300, distance: 304.4
click at [241, 300] on div "Janela de atendimento Grade de atendimento Capacidade Transportadoras Veículos …" at bounding box center [481, 210] width 962 height 420
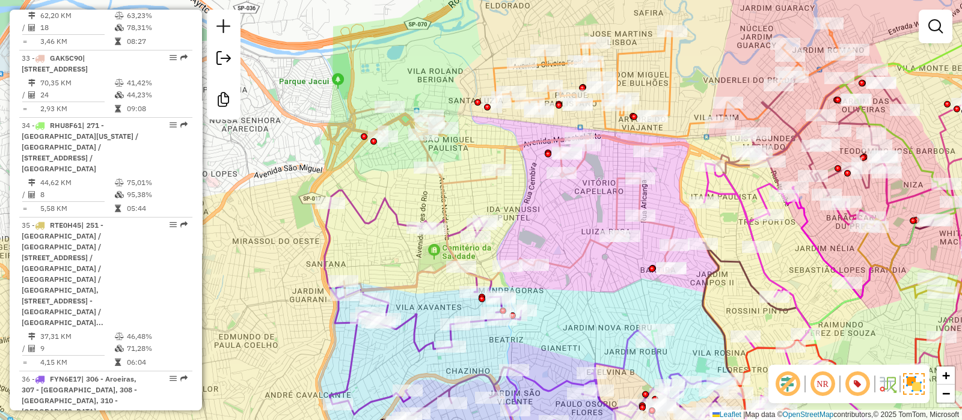
click at [496, 70] on icon at bounding box center [674, 80] width 360 height 114
select select "**********"
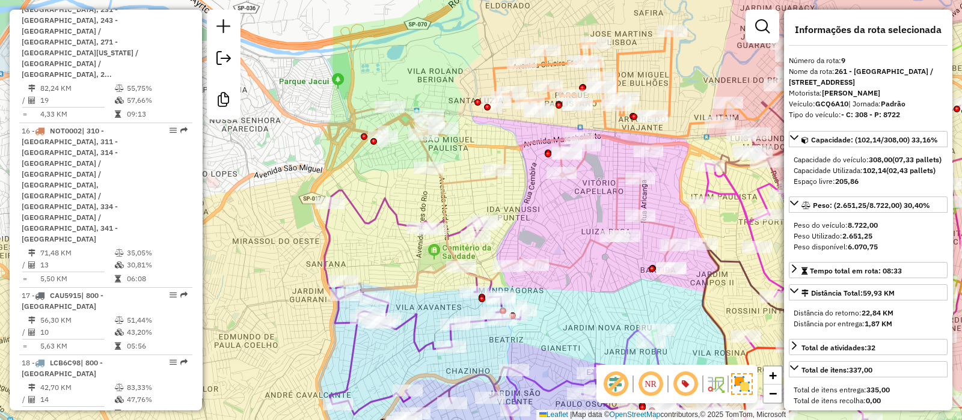
scroll to position [1185, 0]
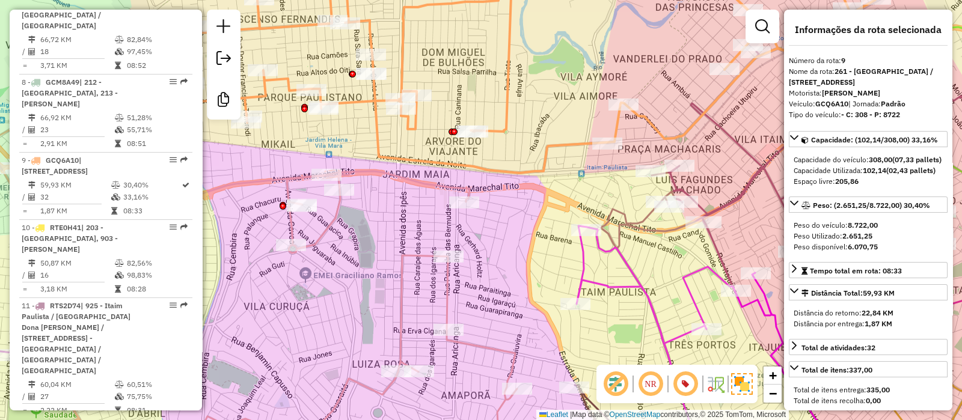
click at [501, 86] on icon at bounding box center [515, 65] width 720 height 215
click at [514, 93] on icon at bounding box center [515, 65] width 720 height 215
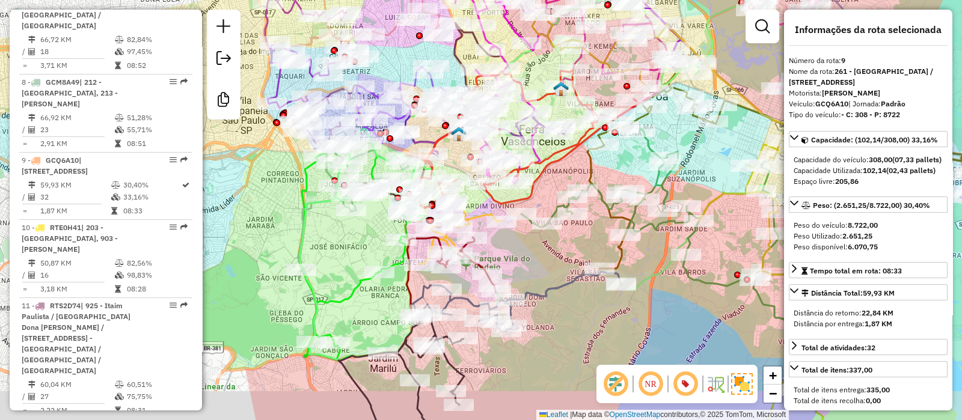
drag, startPoint x: 518, startPoint y: 300, endPoint x: 517, endPoint y: 83, distance: 217.1
click at [517, 83] on div "Janela de atendimento Grade de atendimento Capacidade Transportadoras Veículos …" at bounding box center [481, 210] width 962 height 420
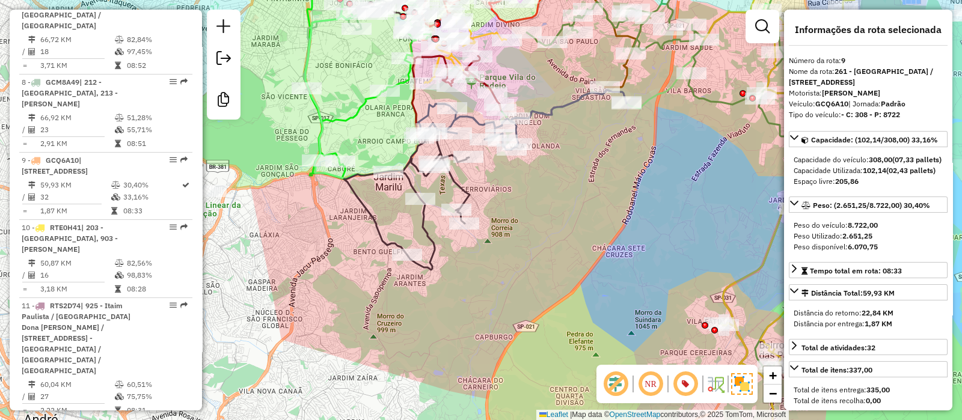
click at [423, 218] on icon at bounding box center [407, 196] width 126 height 147
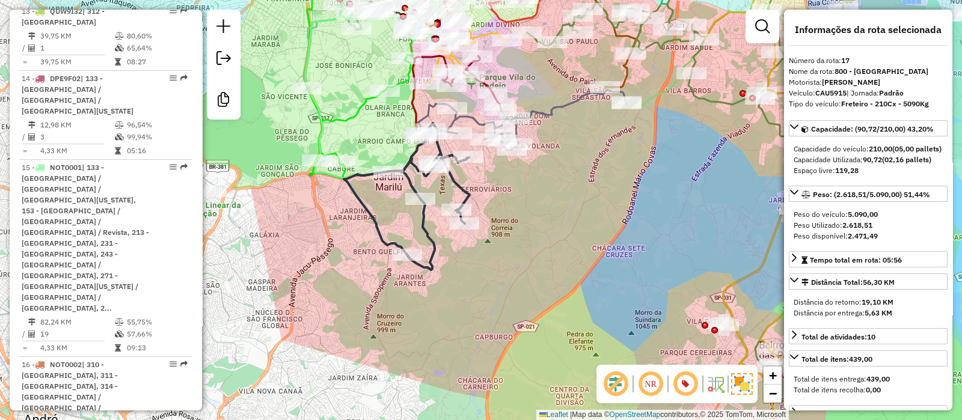
scroll to position [1875, 0]
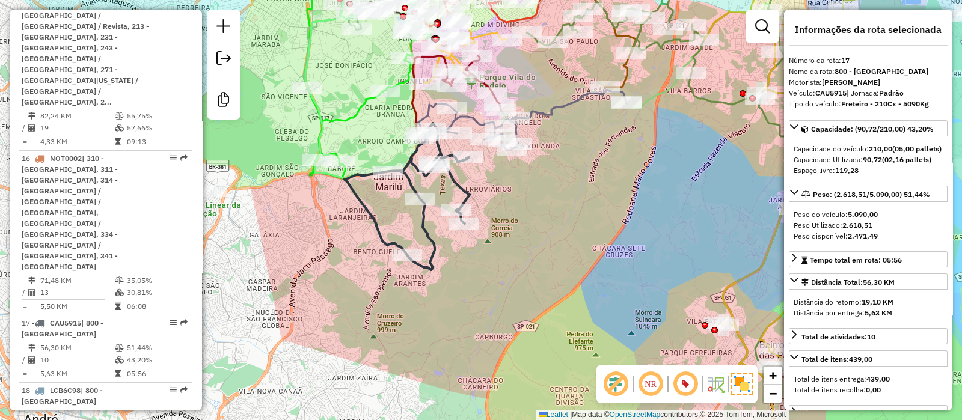
click at [553, 120] on icon at bounding box center [521, 120] width 210 height 60
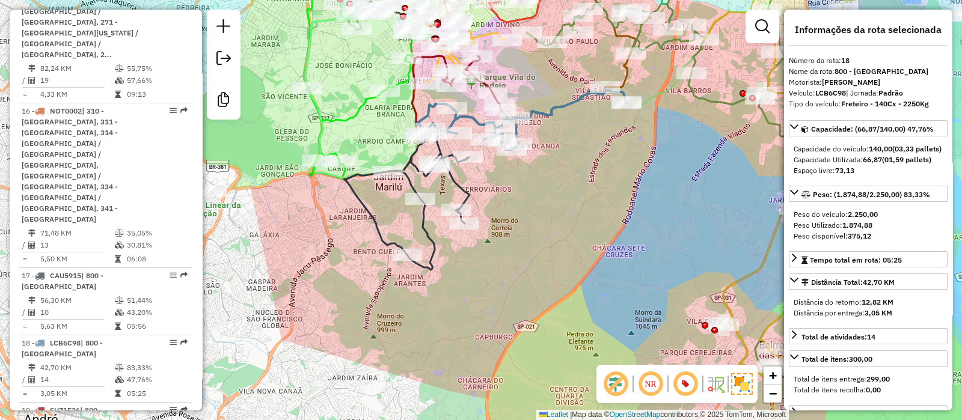
scroll to position [1942, 0]
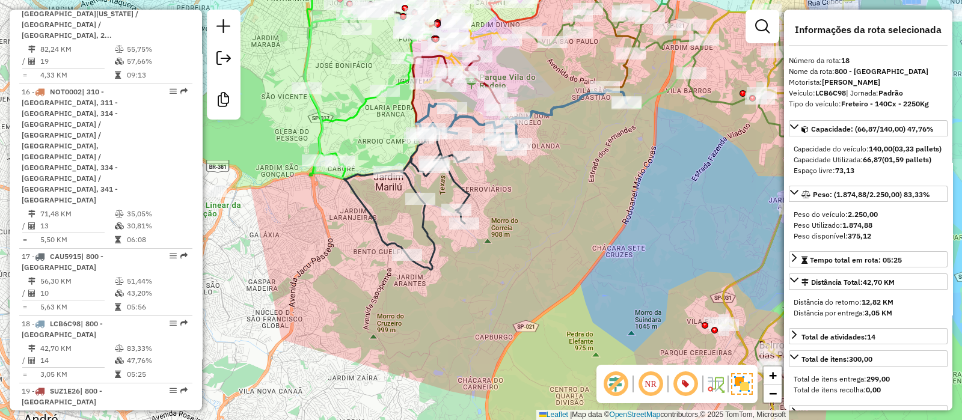
click at [520, 209] on div "Janela de atendimento Grade de atendimento Capacidade Transportadoras Veículos …" at bounding box center [481, 210] width 962 height 420
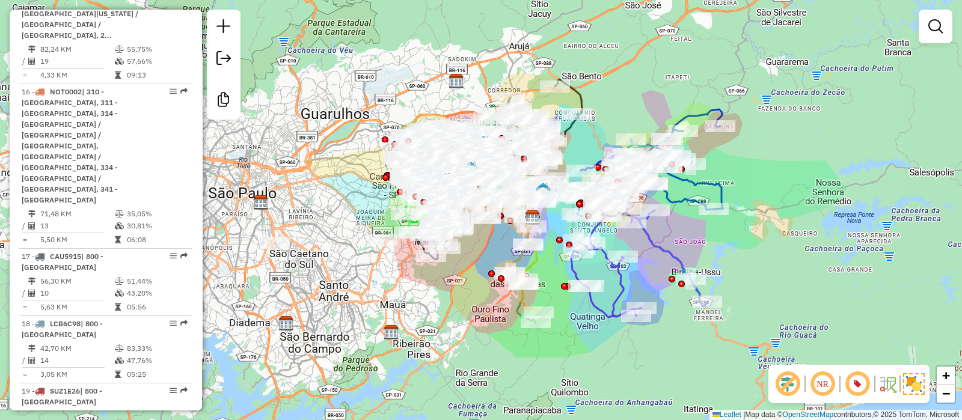
drag, startPoint x: 571, startPoint y: 314, endPoint x: 481, endPoint y: 243, distance: 115.1
click at [481, 243] on div "Janela de atendimento Grade de atendimento Capacidade Transportadoras Veículos …" at bounding box center [481, 210] width 962 height 420
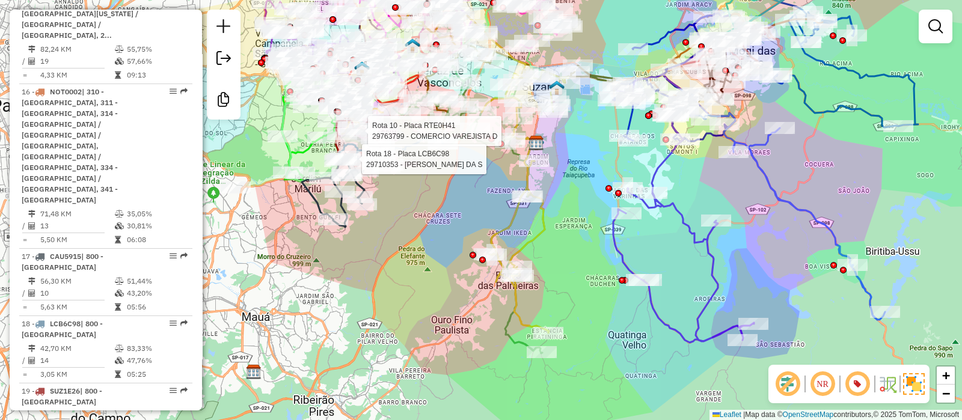
click at [530, 245] on icon at bounding box center [525, 201] width 87 height 263
select select "**********"
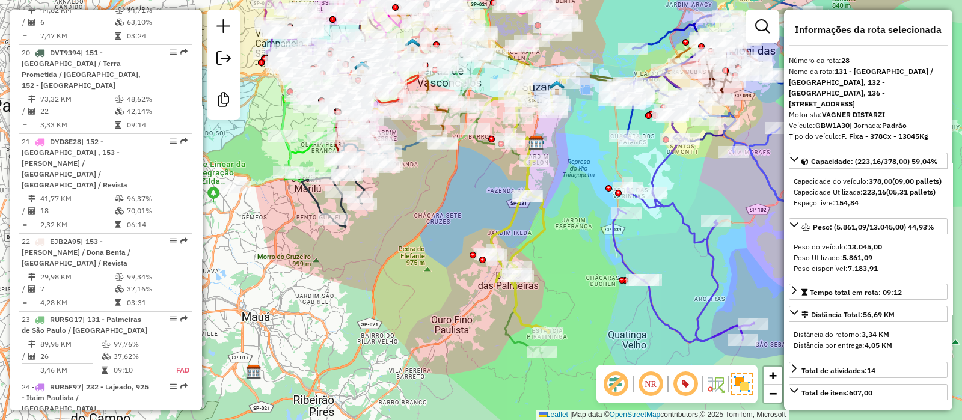
scroll to position [2754, 0]
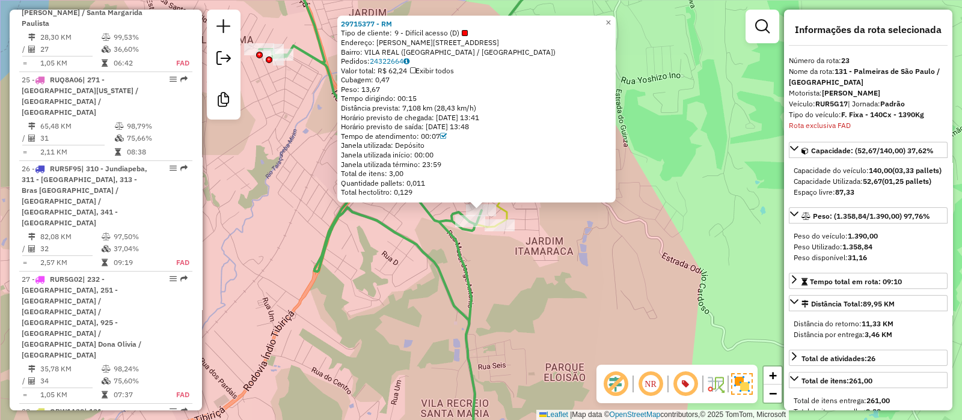
click at [511, 256] on div "Rota 23 - Placa RUR5G17 29715377 - RM 29715377 - RM Tipo de cliente: 9 - Difíci…" at bounding box center [481, 210] width 962 height 420
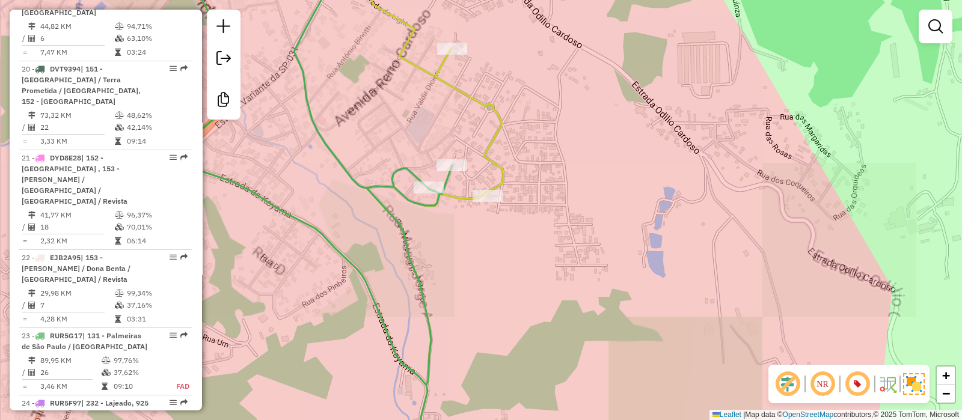
scroll to position [2332, 0]
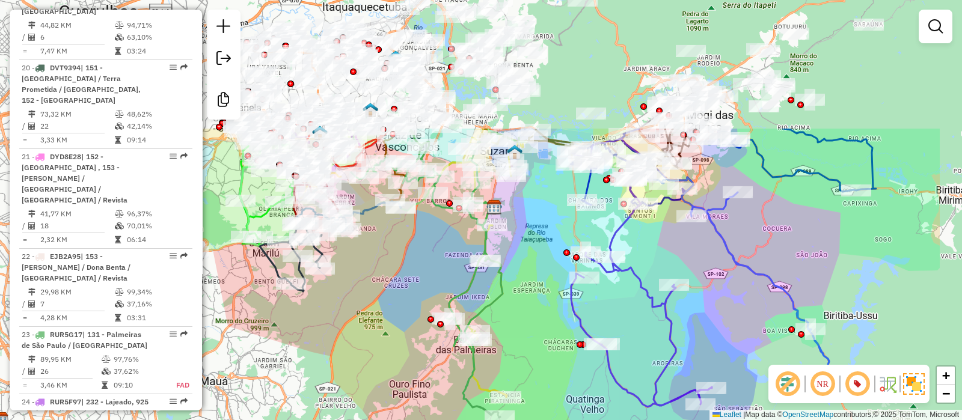
drag, startPoint x: 660, startPoint y: 119, endPoint x: 542, endPoint y: 288, distance: 206.0
click at [542, 288] on div "Janela de atendimento Grade de atendimento Capacidade Transportadoras Veículos …" at bounding box center [481, 210] width 962 height 420
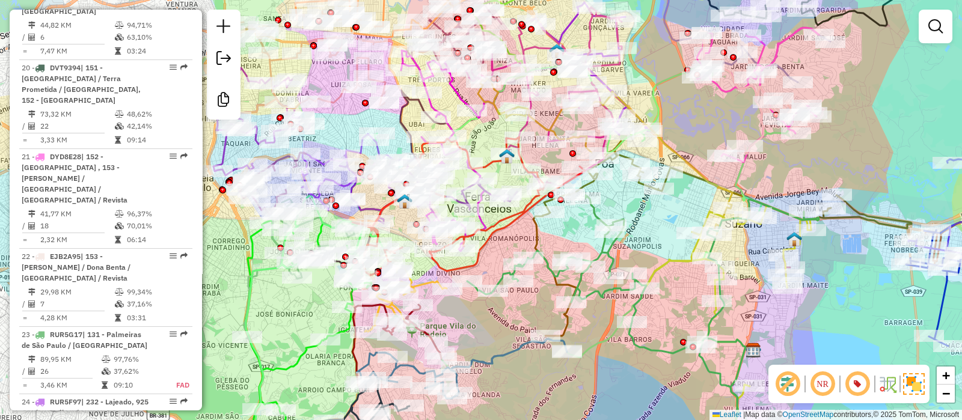
click at [666, 72] on icon at bounding box center [519, 245] width 547 height 366
select select "**********"
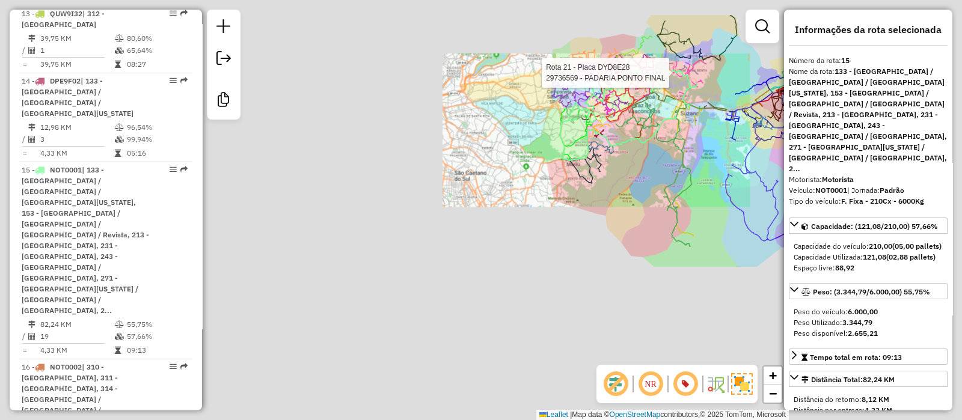
scroll to position [1632, 0]
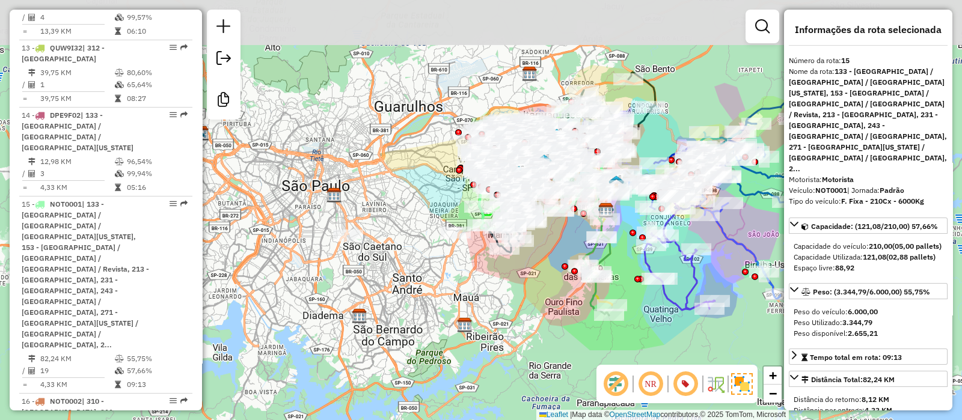
drag, startPoint x: 622, startPoint y: 171, endPoint x: 526, endPoint y: 245, distance: 122.2
click at [526, 245] on div "Janela de atendimento Grade de atendimento Capacidade Transportadoras Veículos …" at bounding box center [481, 210] width 962 height 420
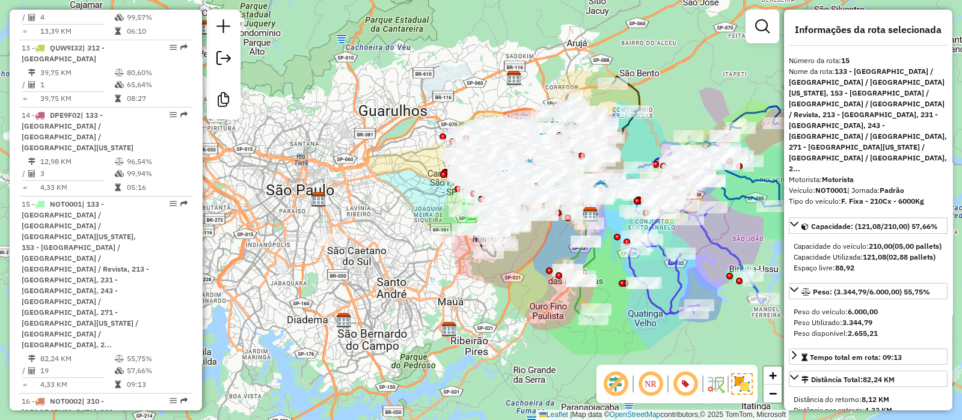
click at [406, 219] on div "Janela de atendimento Grade de atendimento Capacidade Transportadoras Veículos …" at bounding box center [481, 210] width 962 height 420
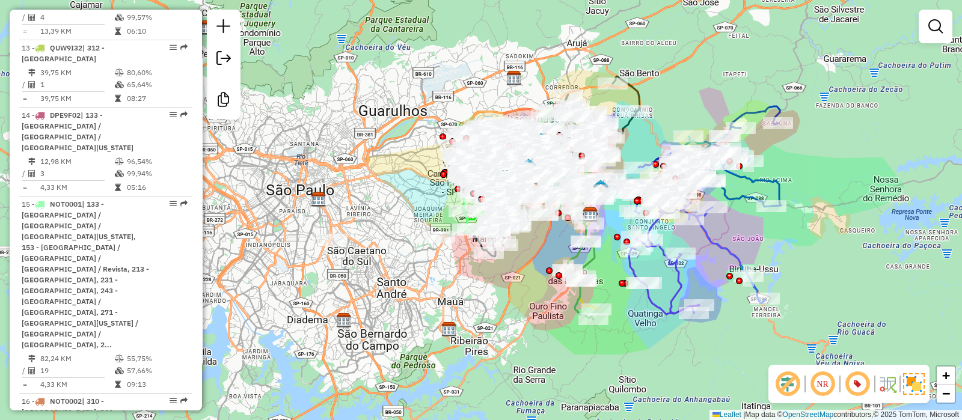
click at [406, 219] on div "Janela de atendimento Grade de atendimento Capacidade Transportadoras Veículos …" at bounding box center [481, 210] width 962 height 420
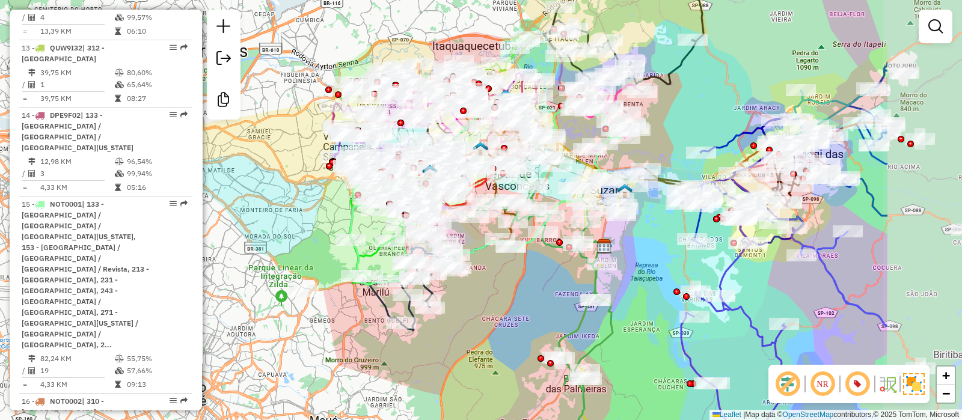
drag, startPoint x: 682, startPoint y: 275, endPoint x: 512, endPoint y: 311, distance: 174.5
click at [512, 311] on div "Janela de atendimento Grade de atendimento Capacidade Transportadoras Veículos …" at bounding box center [481, 210] width 962 height 420
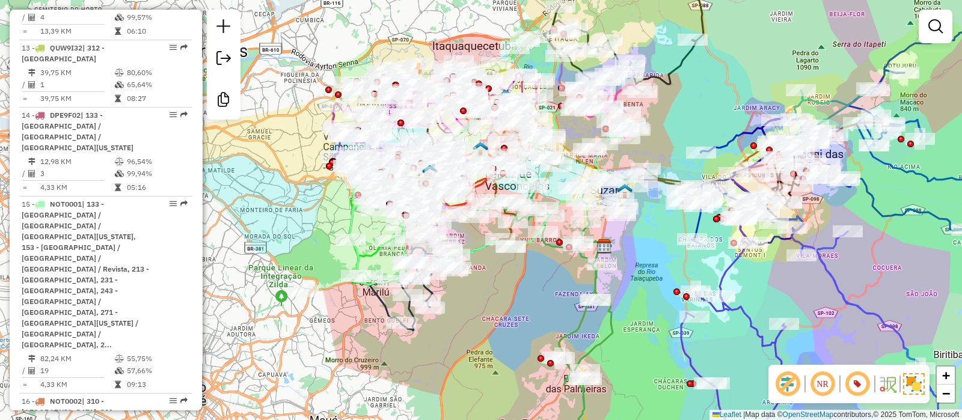
click at [519, 314] on div "Janela de atendimento Grade de atendimento Capacidade Transportadoras Veículos …" at bounding box center [481, 210] width 962 height 420
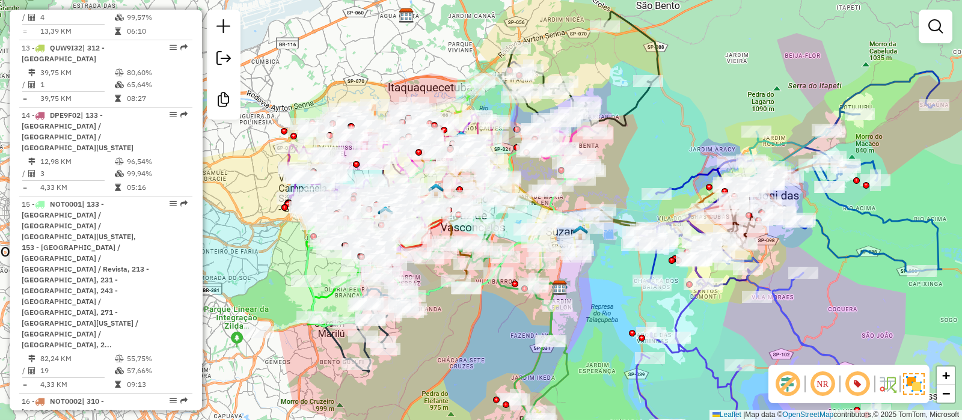
drag, startPoint x: 622, startPoint y: 371, endPoint x: 562, endPoint y: 449, distance: 98.6
click at [562, 420] on html "Aguarde... Pop-up bloqueado! Seu navegador bloqueou automáticamente a abertura …" at bounding box center [481, 210] width 962 height 420
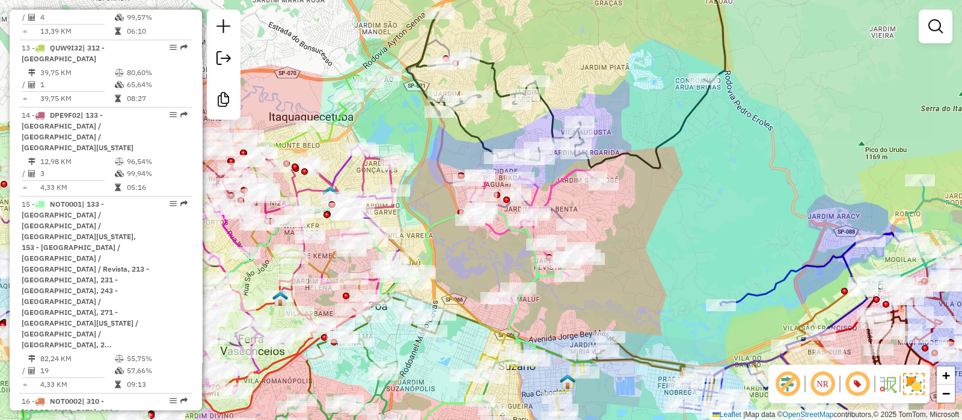
click at [553, 121] on icon at bounding box center [565, 63] width 319 height 210
select select "**********"
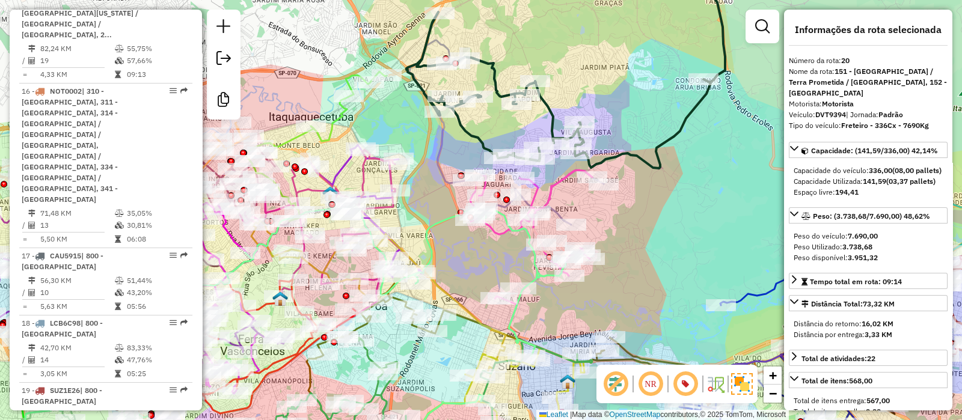
scroll to position [2076, 0]
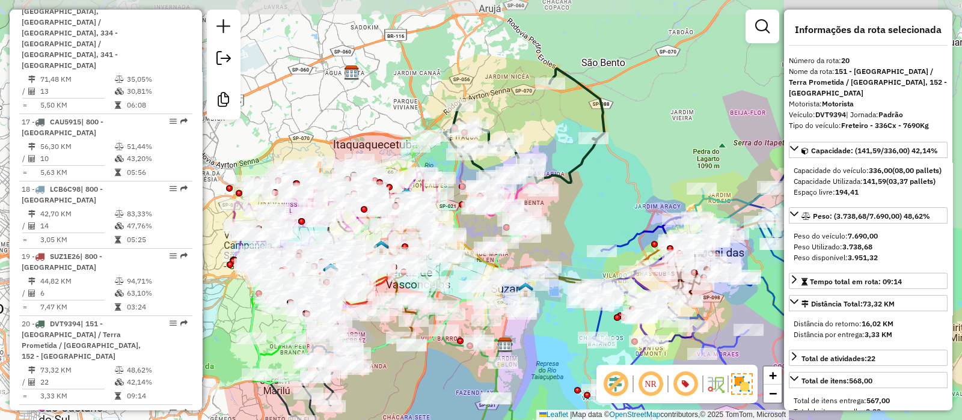
drag, startPoint x: 644, startPoint y: 152, endPoint x: 607, endPoint y: 186, distance: 50.6
click at [607, 186] on div "Janela de atendimento Grade de atendimento Capacidade Transportadoras Veículos …" at bounding box center [481, 210] width 962 height 420
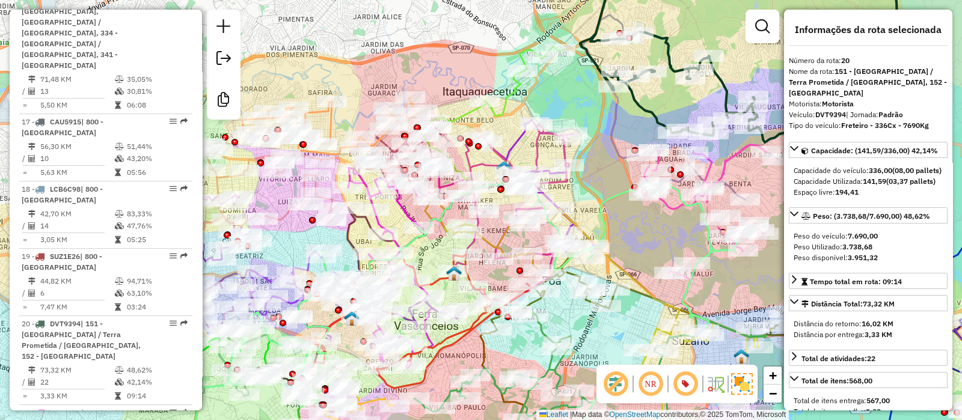
click at [616, 201] on icon at bounding box center [466, 320] width 547 height 283
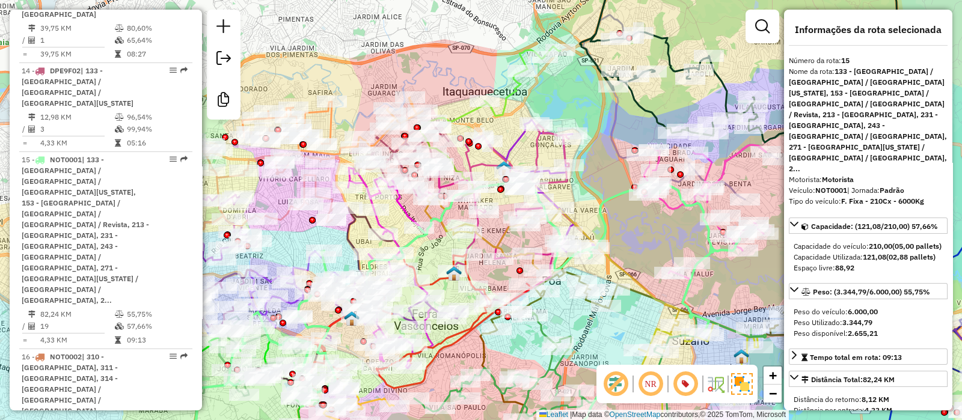
scroll to position [1632, 0]
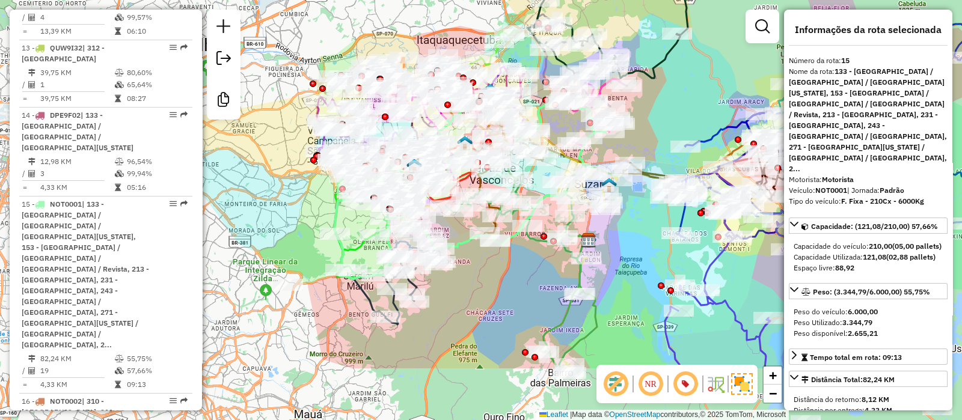
drag, startPoint x: 416, startPoint y: 368, endPoint x: 477, endPoint y: 272, distance: 114.1
click at [477, 272] on div "Janela de atendimento Grade de atendimento Capacidade Transportadoras Veículos …" at bounding box center [481, 210] width 962 height 420
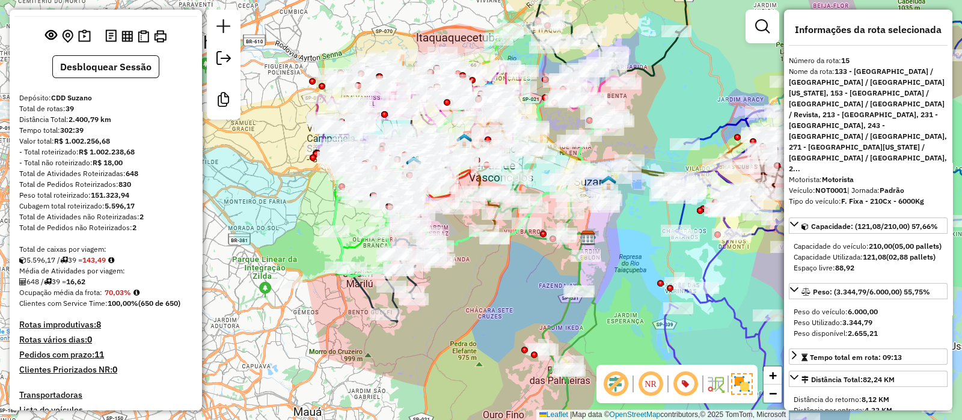
scroll to position [52, 0]
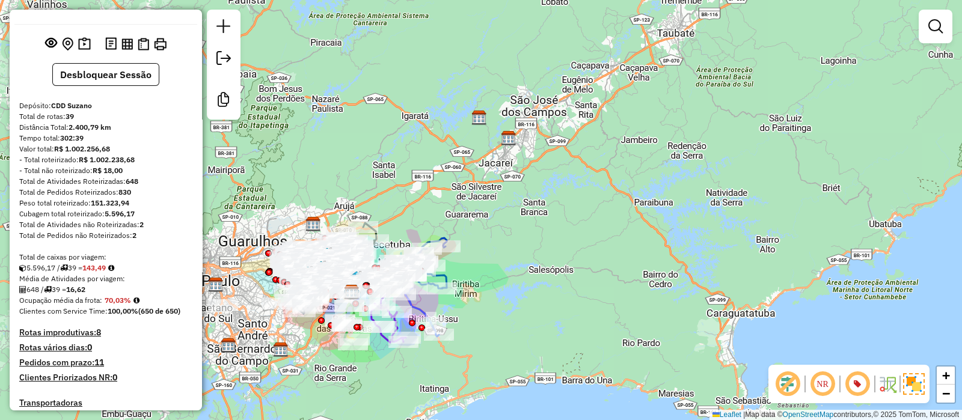
scroll to position [234, 0]
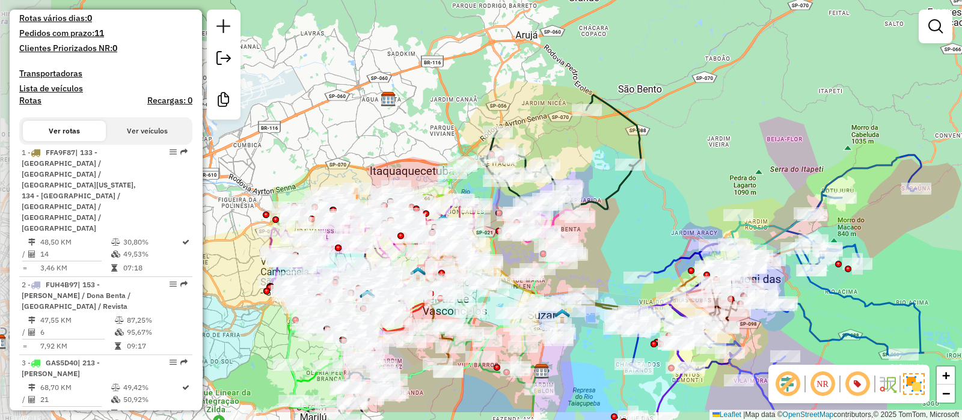
drag, startPoint x: 288, startPoint y: 171, endPoint x: 395, endPoint y: 121, distance: 118.1
click at [395, 121] on div "Janela de atendimento Grade de atendimento Capacidade Transportadoras Veículos …" at bounding box center [481, 210] width 962 height 420
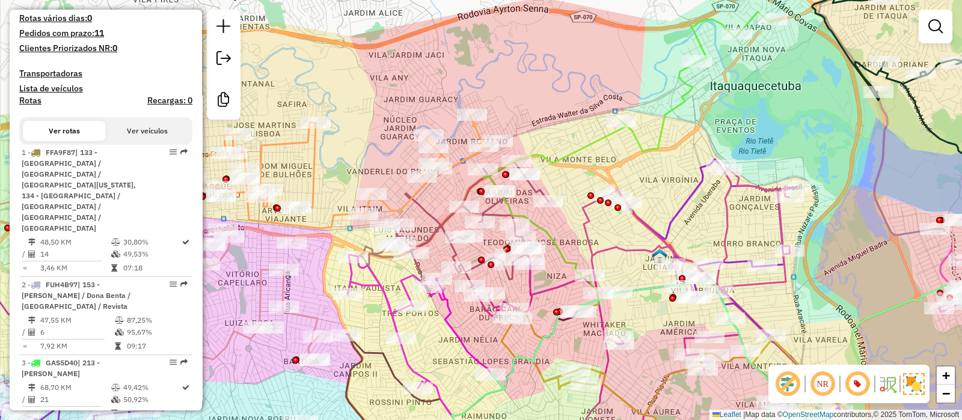
click at [429, 218] on icon at bounding box center [454, 250] width 188 height 179
select select "**********"
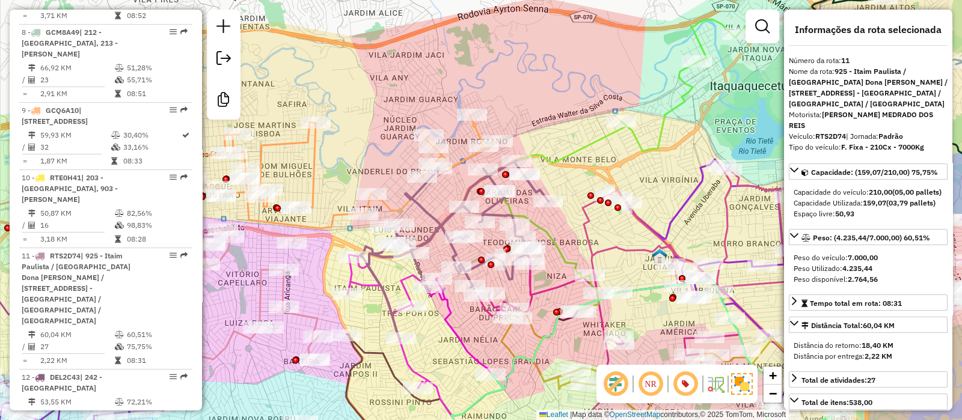
scroll to position [1331, 0]
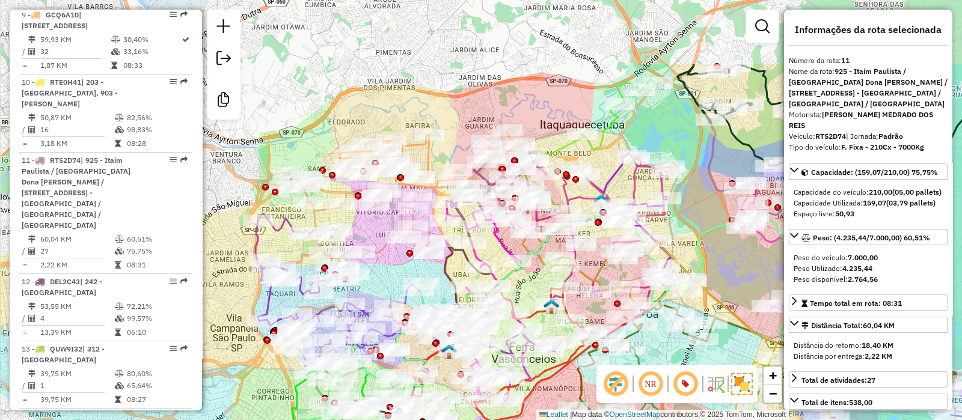
drag, startPoint x: 414, startPoint y: 174, endPoint x: 395, endPoint y: 278, distance: 105.7
click at [395, 278] on div "Rota 31 - Placa GBA8B20 29700955 - GELSON PINHEIRO DOS Janela de atendimento Gr…" at bounding box center [481, 210] width 962 height 420
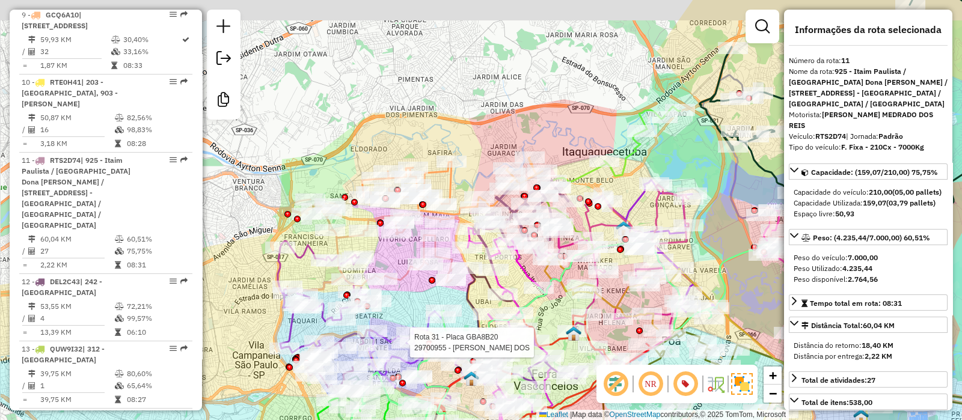
drag, startPoint x: 354, startPoint y: 225, endPoint x: 378, endPoint y: 254, distance: 37.6
click at [378, 254] on div "Rota 31 - Placa GBA8B20 29700955 - GELSON PINHEIRO DOS Janela de atendimento Gr…" at bounding box center [481, 210] width 962 height 420
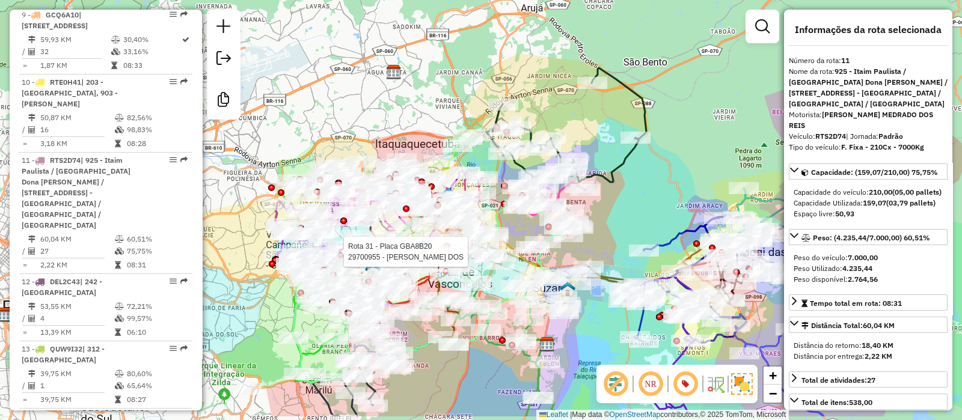
drag, startPoint x: 354, startPoint y: 143, endPoint x: 302, endPoint y: 96, distance: 69.8
click at [302, 96] on div "Rota 31 - Placa GBA8B20 29700955 - GELSON PINHEIRO DOS Janela de atendimento Gr…" at bounding box center [481, 210] width 962 height 420
